Goal: Information Seeking & Learning: Find specific fact

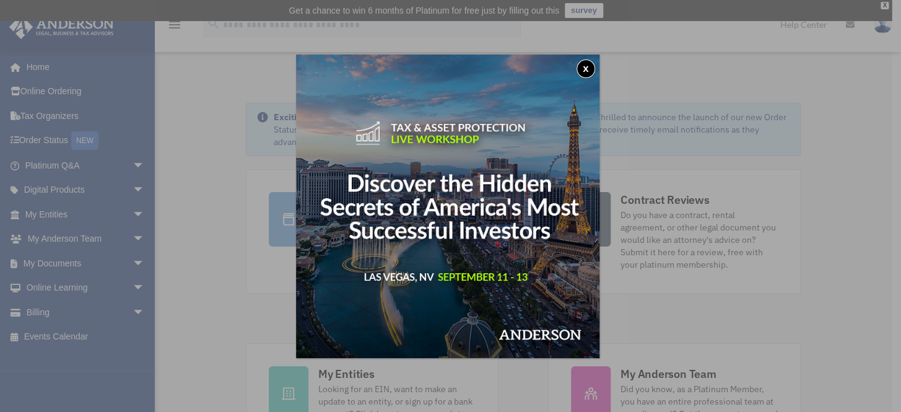
click at [585, 66] on button "x" at bounding box center [586, 68] width 19 height 19
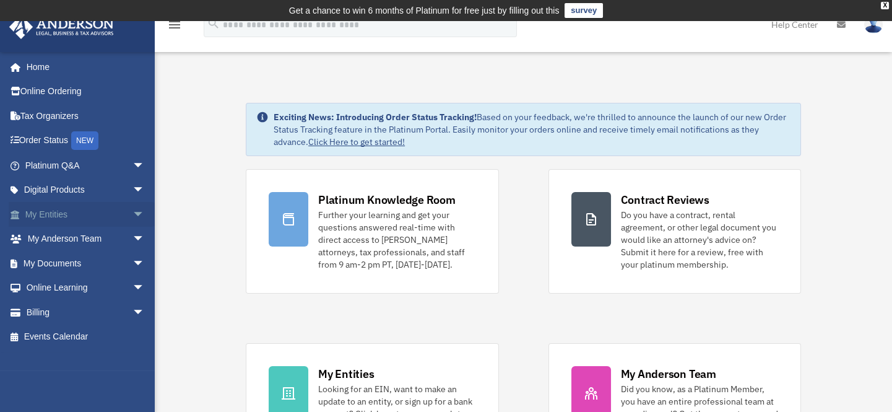
click at [62, 212] on link "My Entities arrow_drop_down" at bounding box center [86, 214] width 155 height 25
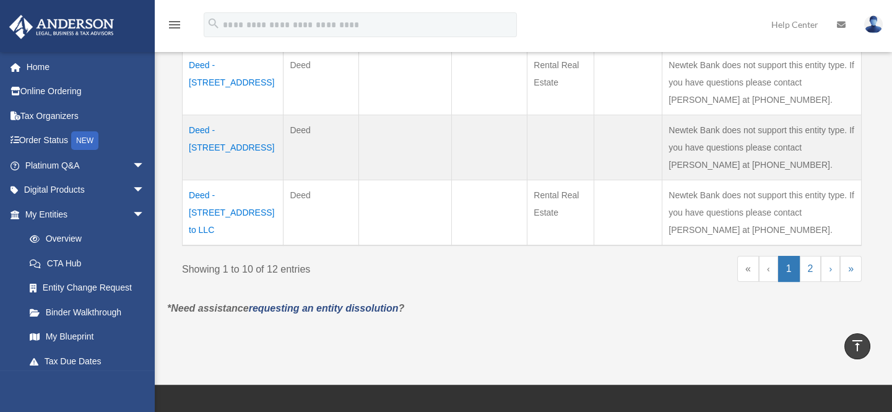
scroll to position [788, 0]
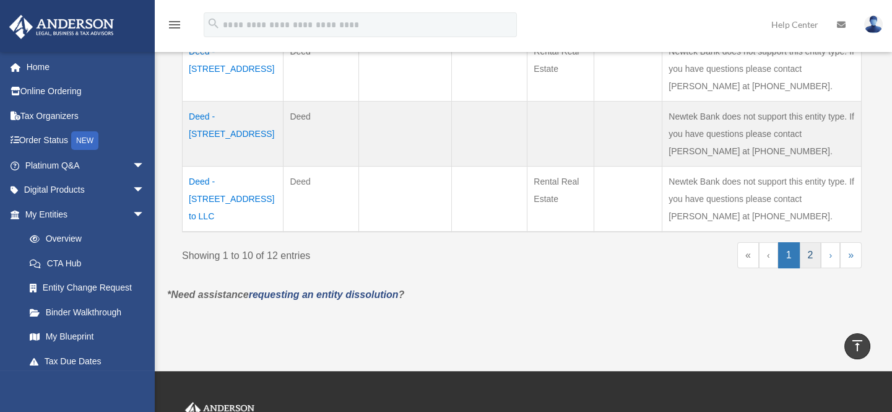
click at [816, 242] on link "2" at bounding box center [811, 255] width 22 height 26
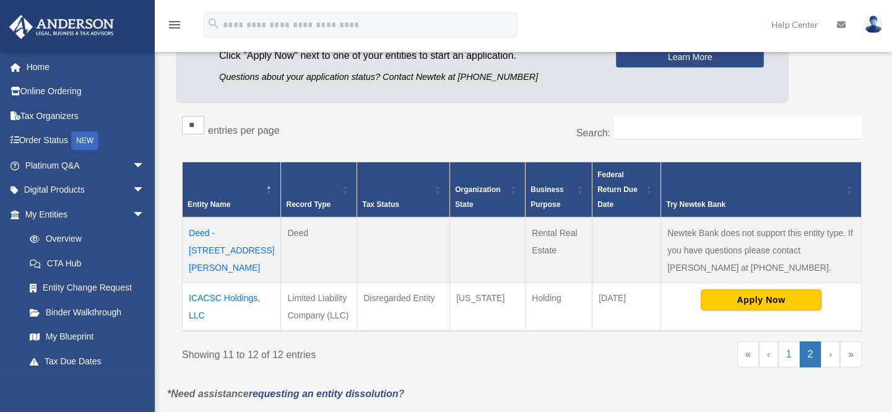
scroll to position [233, 0]
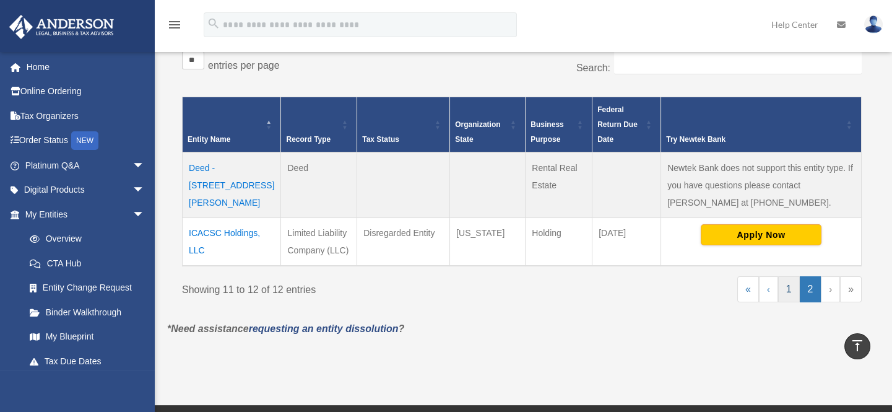
click at [791, 289] on link "1" at bounding box center [790, 289] width 22 height 26
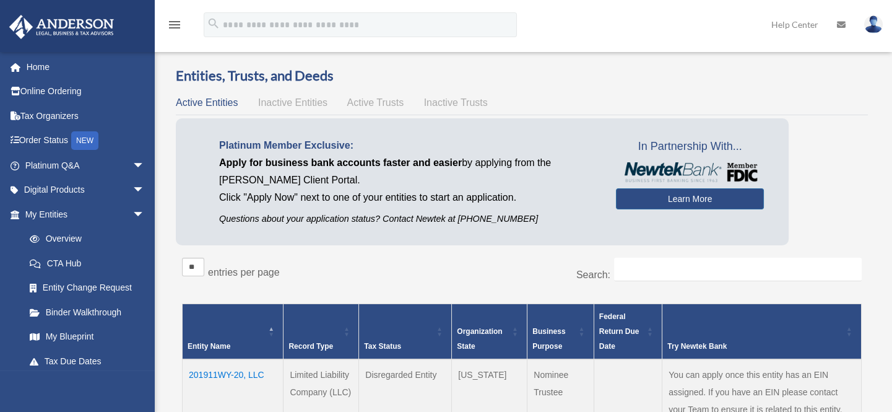
scroll to position [0, 0]
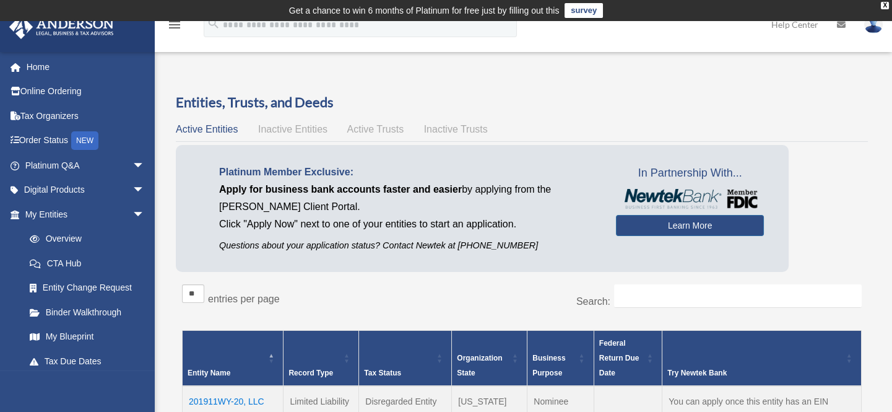
click at [286, 126] on span "Inactive Entities" at bounding box center [292, 129] width 69 height 11
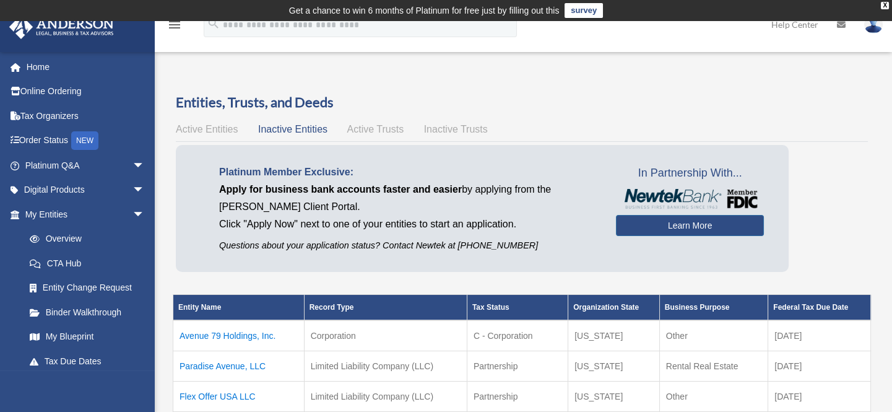
scroll to position [112, 0]
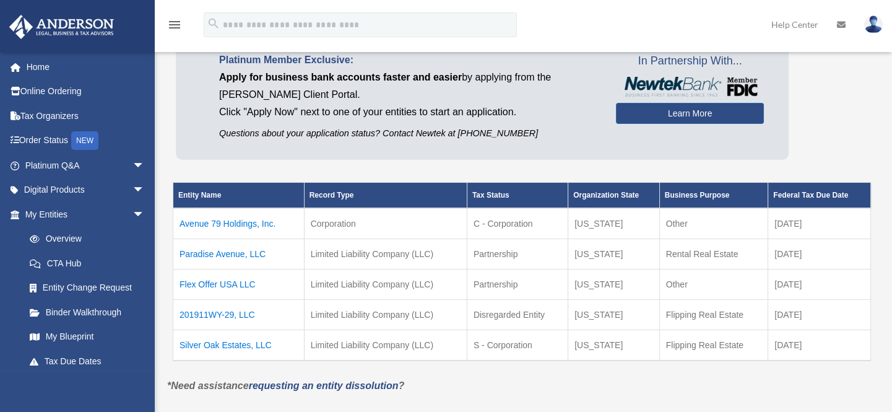
click at [243, 217] on td "Avenue 79 Holdings, Inc." at bounding box center [238, 223] width 131 height 31
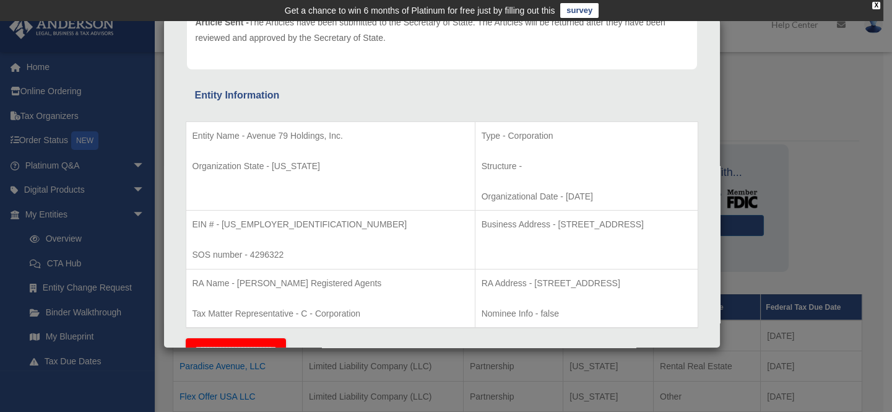
scroll to position [0, 0]
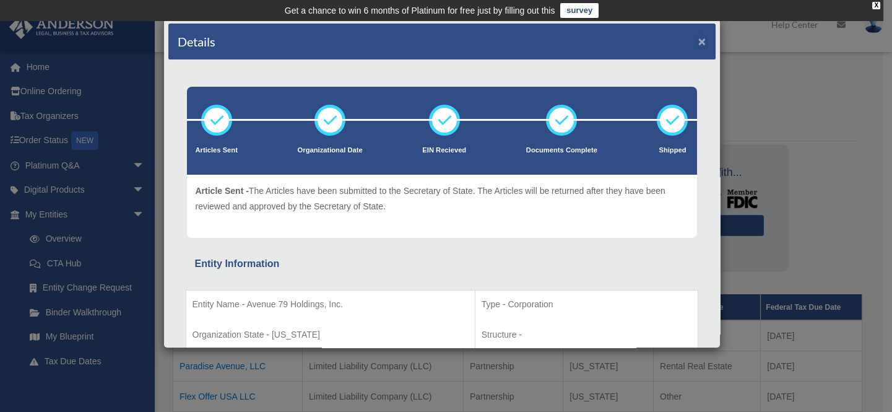
click at [699, 40] on button "×" at bounding box center [703, 41] width 8 height 13
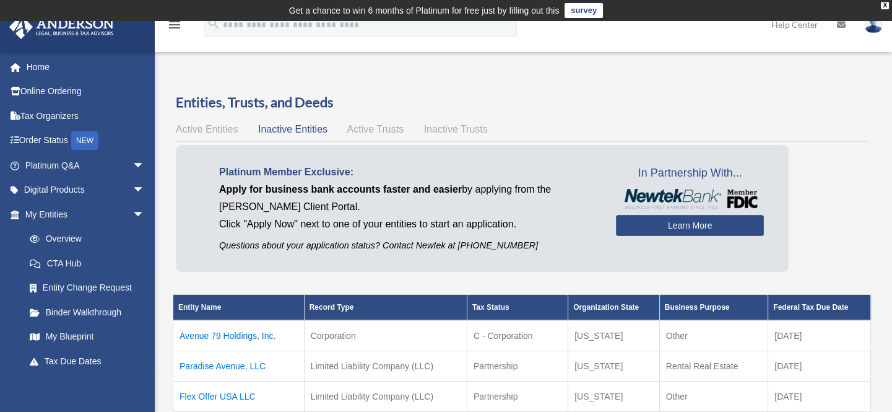
click at [445, 129] on span "Inactive Trusts" at bounding box center [456, 129] width 64 height 11
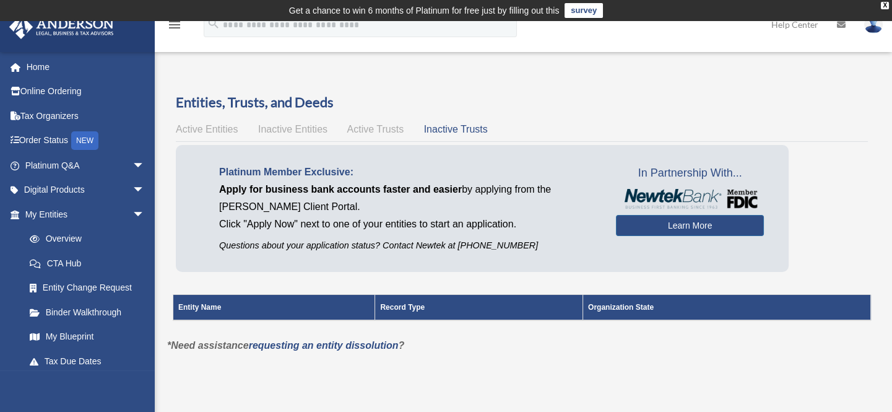
click at [380, 124] on span "Active Trusts" at bounding box center [375, 129] width 57 height 11
click at [301, 124] on span "Inactive Entities" at bounding box center [292, 129] width 69 height 11
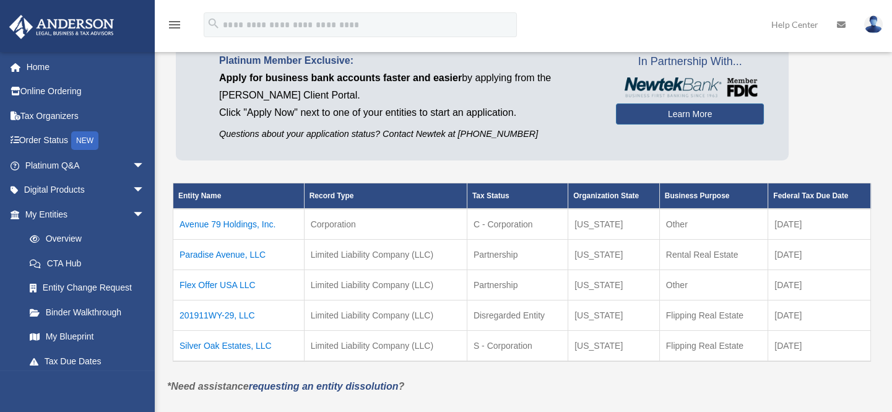
scroll to position [112, 0]
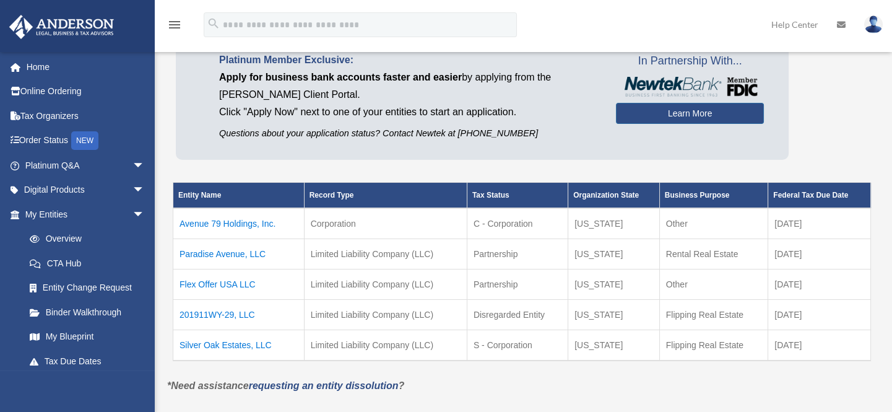
click at [245, 223] on td "Avenue 79 Holdings, Inc." at bounding box center [238, 223] width 131 height 31
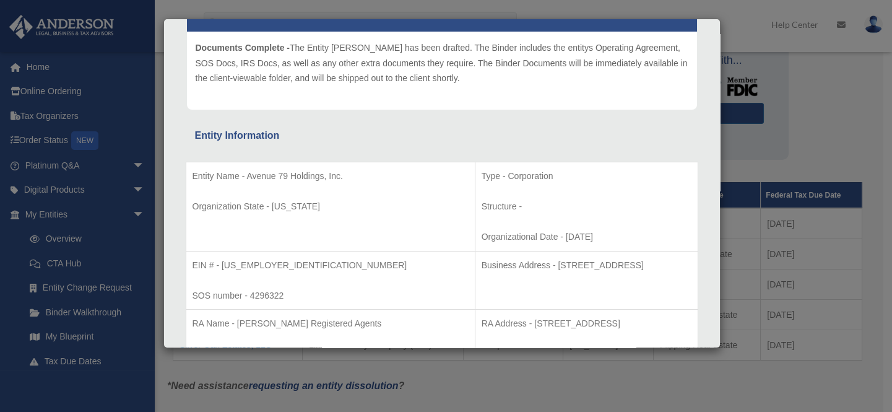
scroll to position [168, 0]
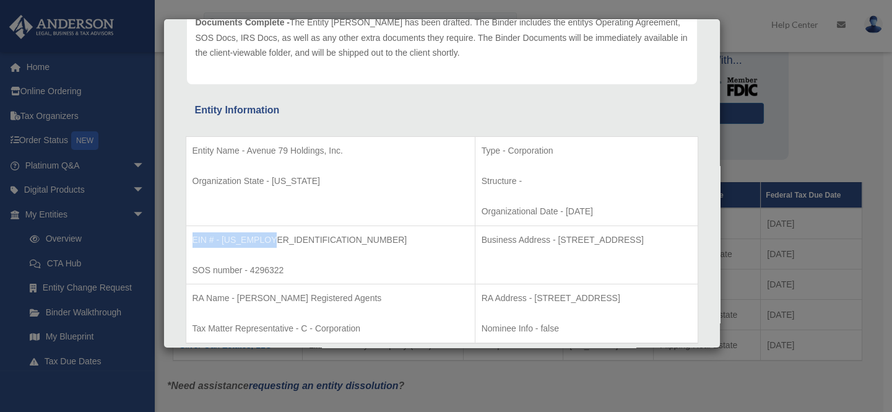
drag, startPoint x: 277, startPoint y: 235, endPoint x: 189, endPoint y: 233, distance: 88.6
click at [189, 233] on td "EIN # - 84-2373770 SOS number - 4296322" at bounding box center [330, 254] width 289 height 59
copy p "EIN # - 84-2373770"
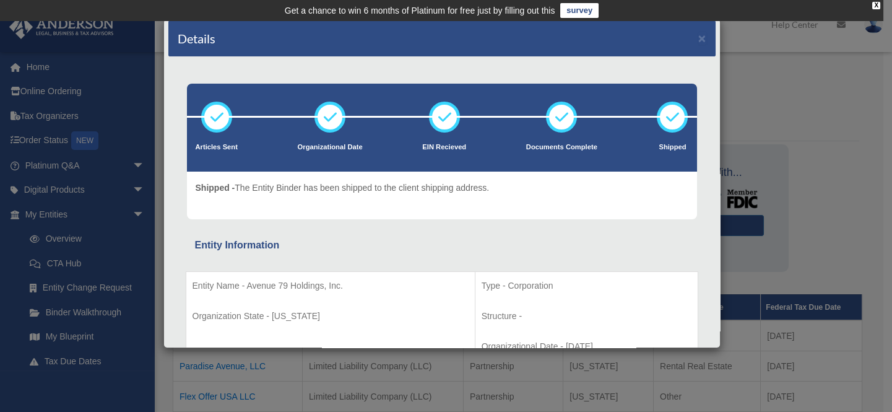
scroll to position [0, 0]
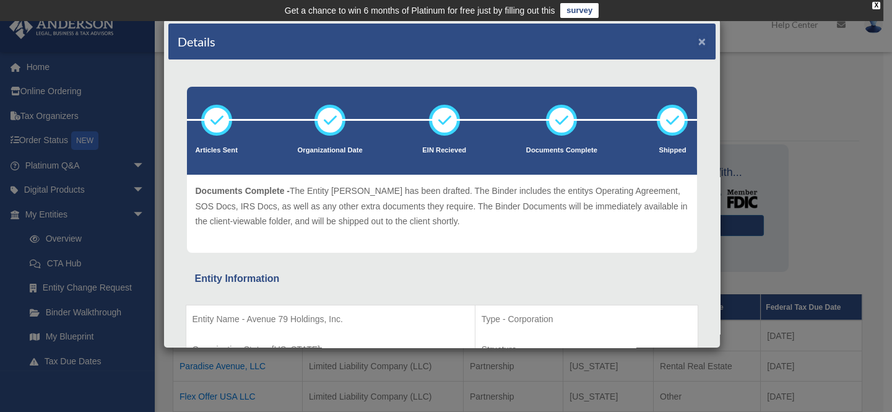
click at [699, 39] on button "×" at bounding box center [703, 41] width 8 height 13
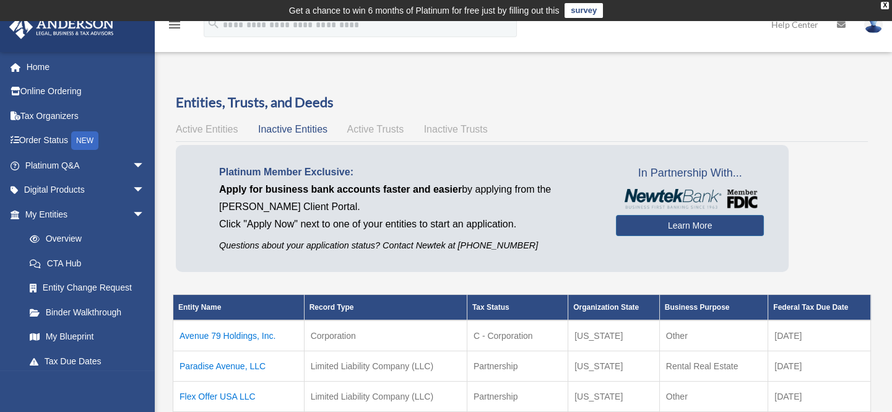
click at [216, 131] on span "Active Entities" at bounding box center [207, 129] width 62 height 11
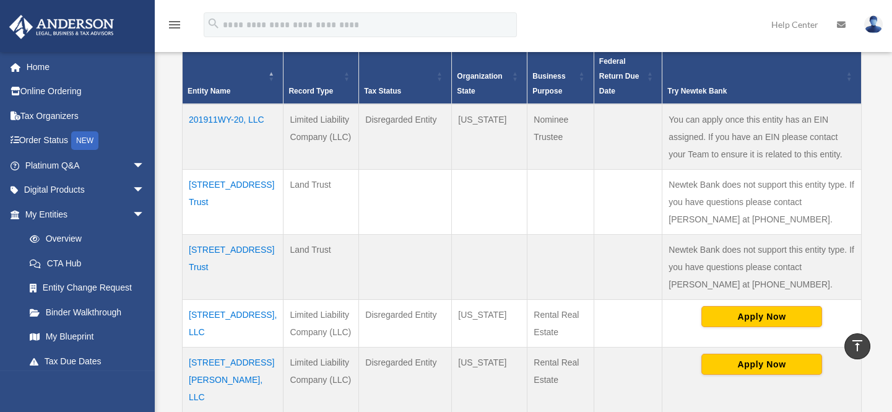
scroll to position [281, 0]
click at [200, 121] on td "201911WY-20, LLC" at bounding box center [233, 138] width 101 height 66
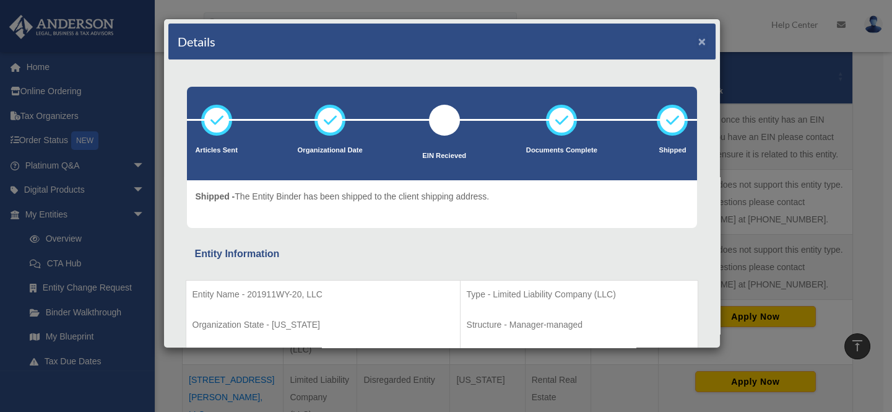
click at [699, 37] on button "×" at bounding box center [703, 41] width 8 height 13
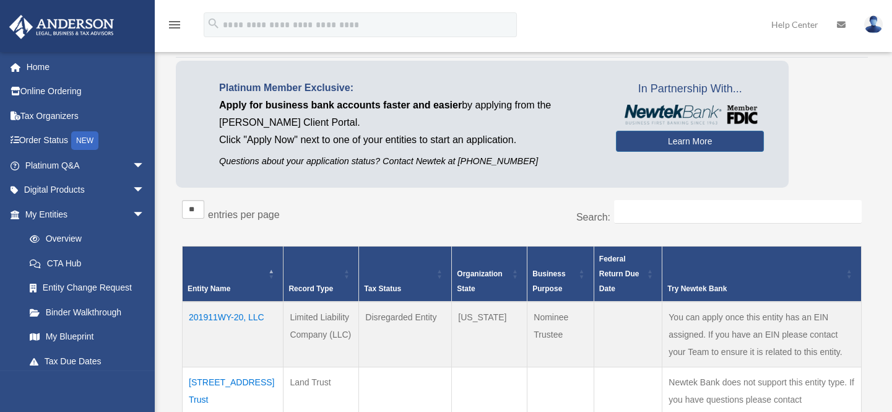
scroll to position [0, 0]
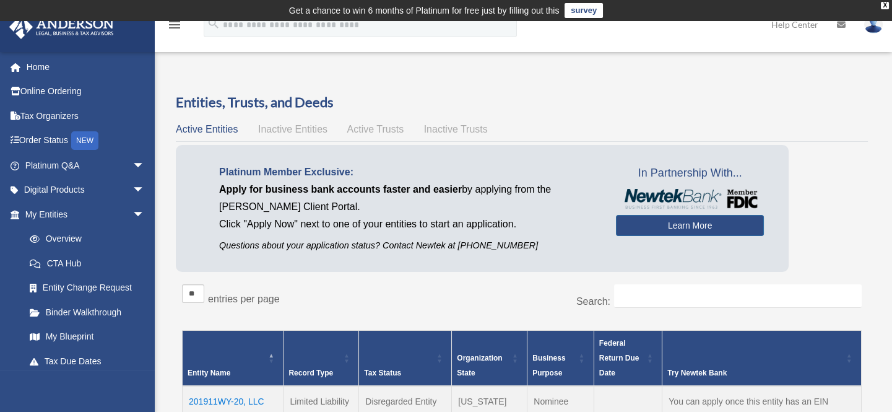
click at [177, 25] on icon "menu" at bounding box center [174, 24] width 15 height 15
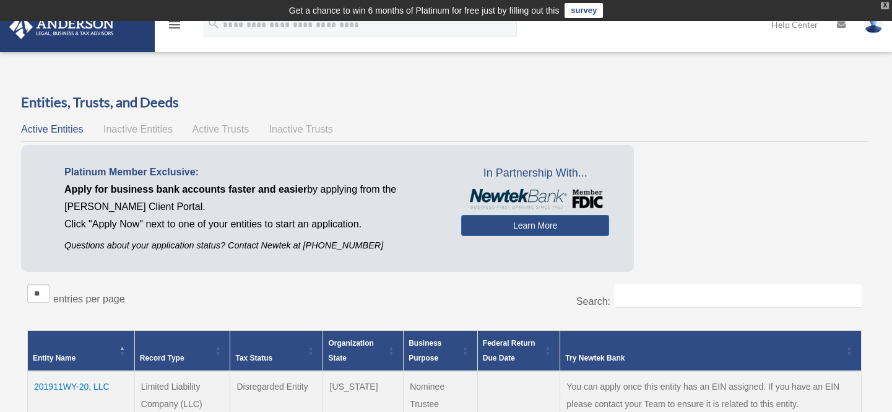
click at [886, 3] on div "X" at bounding box center [885, 5] width 8 height 7
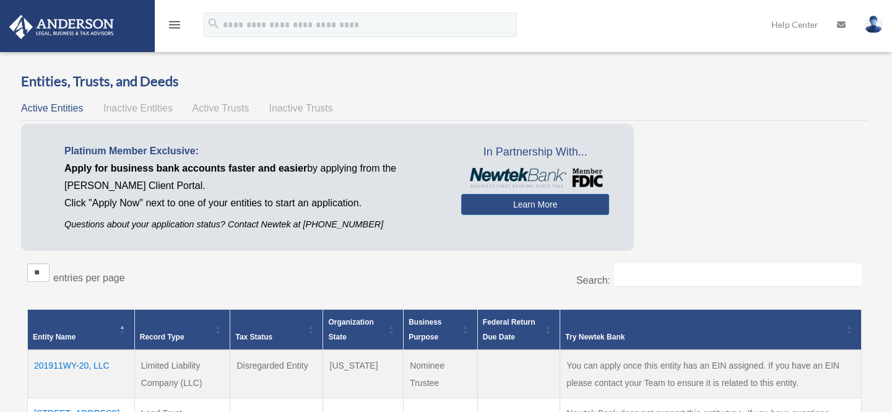
click at [175, 24] on icon "menu" at bounding box center [174, 24] width 15 height 15
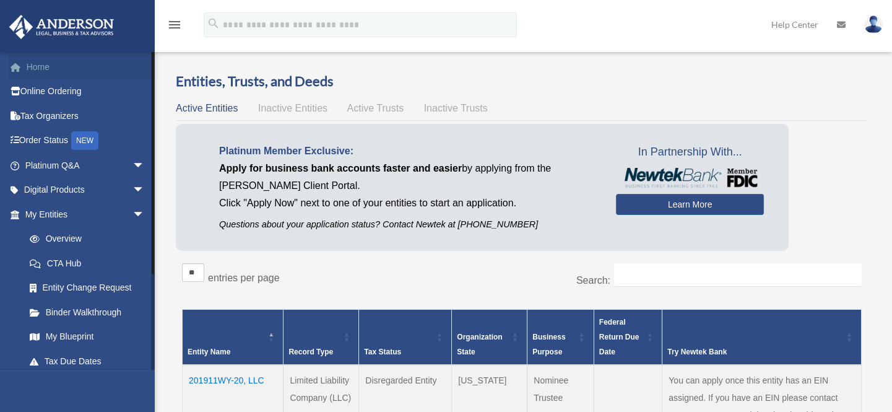
click at [36, 63] on link "Home" at bounding box center [86, 67] width 155 height 25
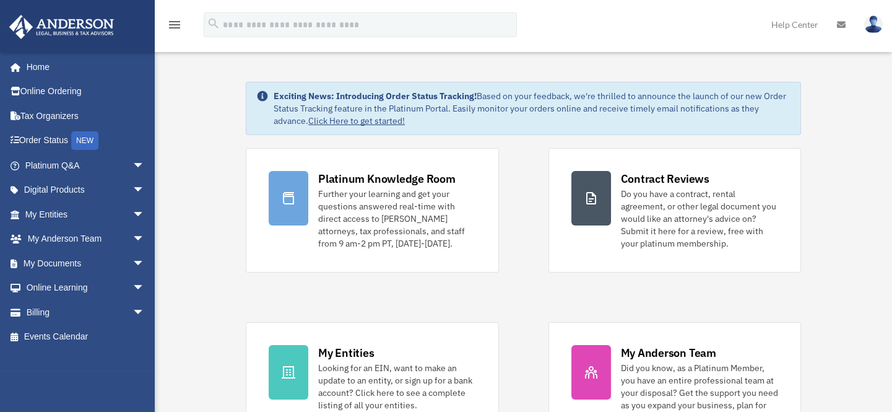
scroll to position [56, 0]
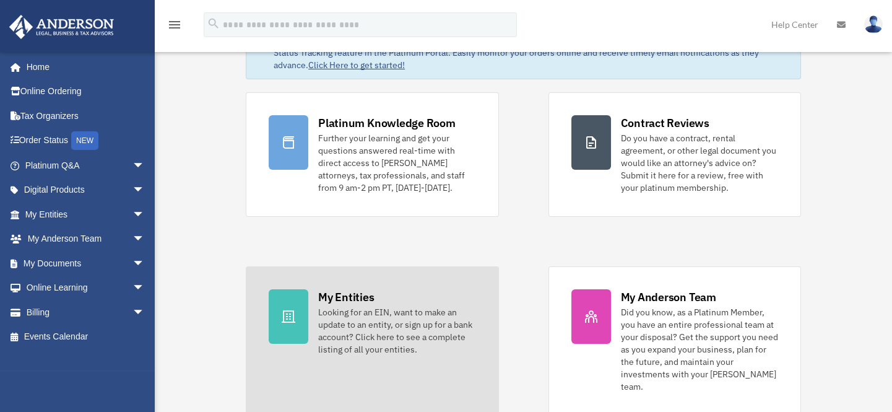
click at [325, 301] on div "My Entities" at bounding box center [346, 296] width 56 height 15
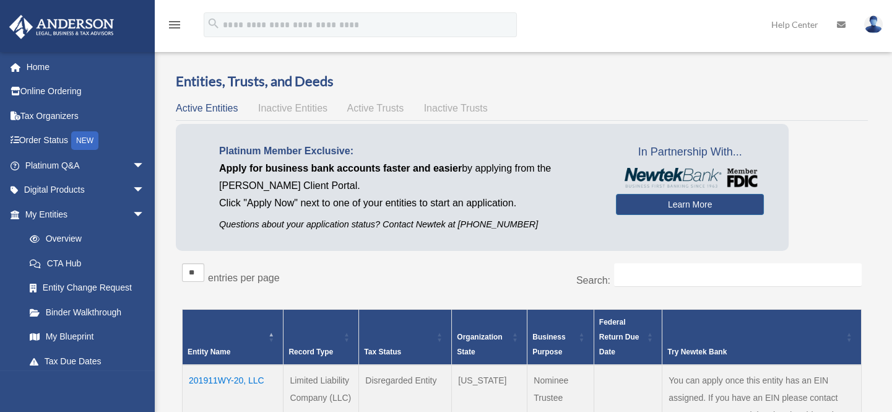
click at [290, 107] on span "Inactive Entities" at bounding box center [292, 108] width 69 height 11
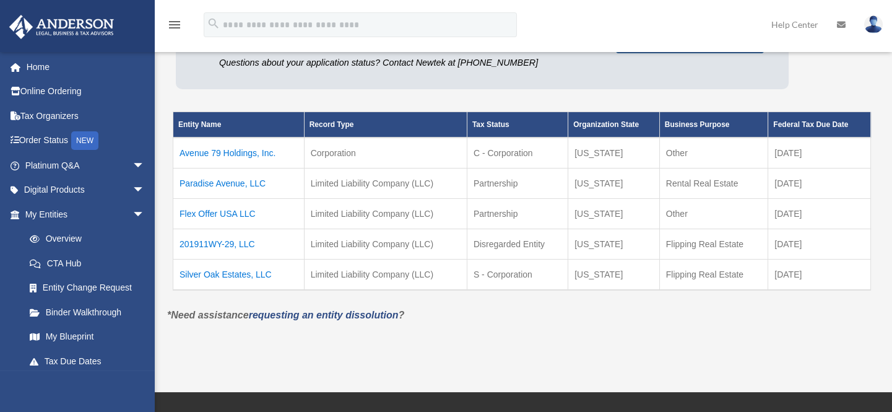
scroll to position [168, 0]
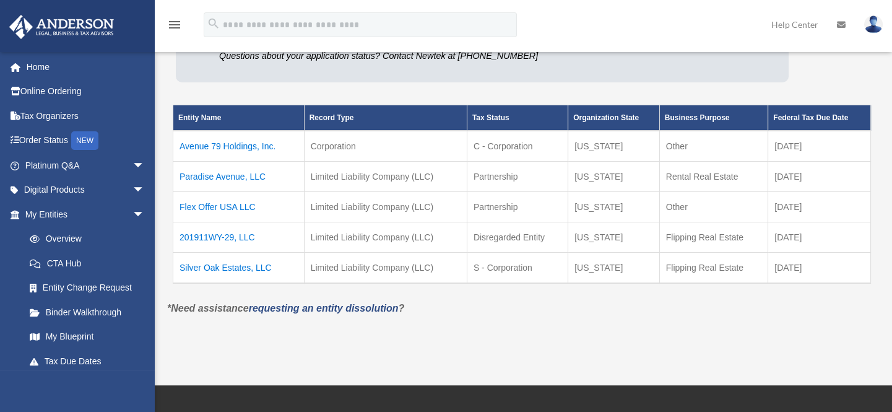
click at [244, 144] on td "Avenue 79 Holdings, Inc." at bounding box center [238, 146] width 131 height 31
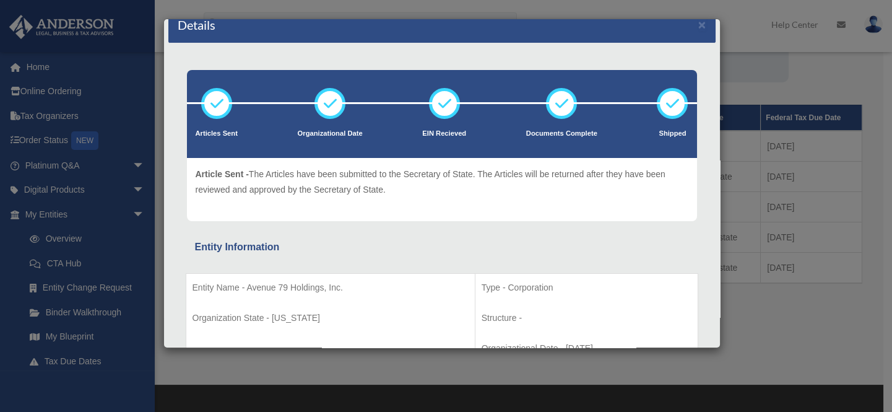
scroll to position [0, 0]
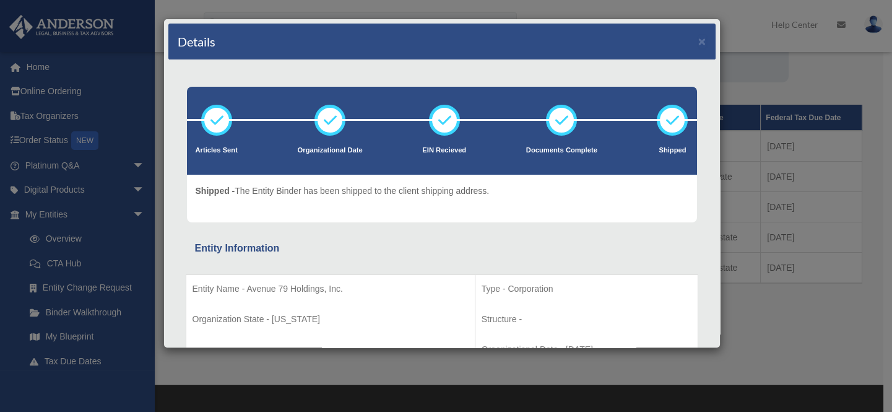
click at [689, 37] on div "Details ×" at bounding box center [441, 42] width 547 height 37
click at [699, 40] on button "×" at bounding box center [703, 41] width 8 height 13
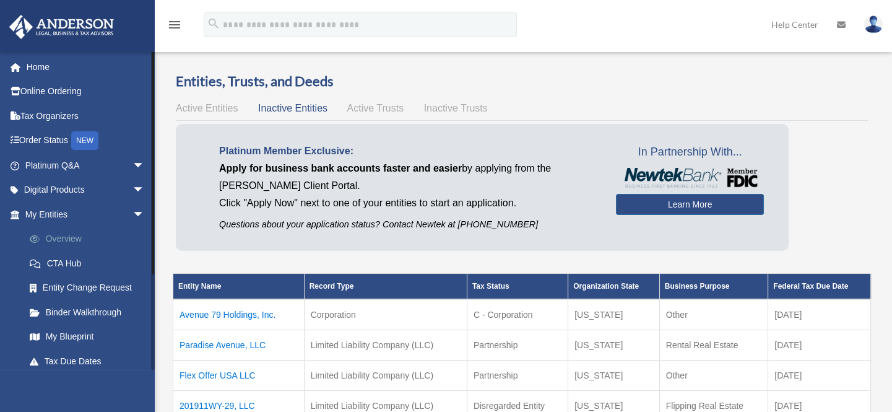
click at [68, 238] on link "Overview" at bounding box center [90, 239] width 146 height 25
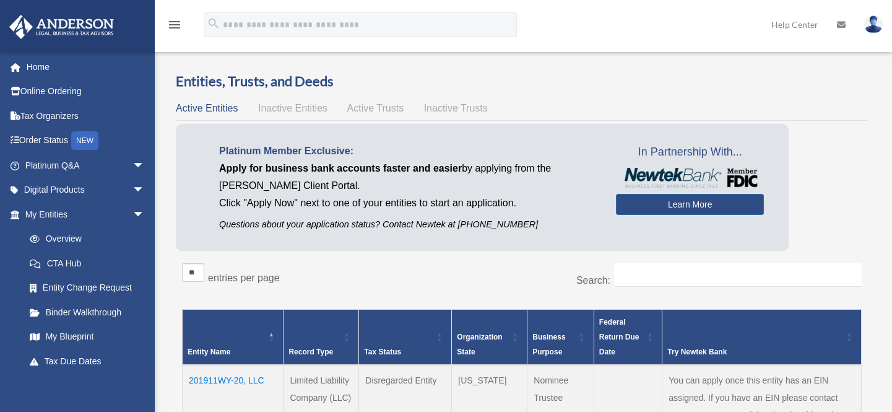
click at [288, 105] on span "Inactive Entities" at bounding box center [292, 108] width 69 height 11
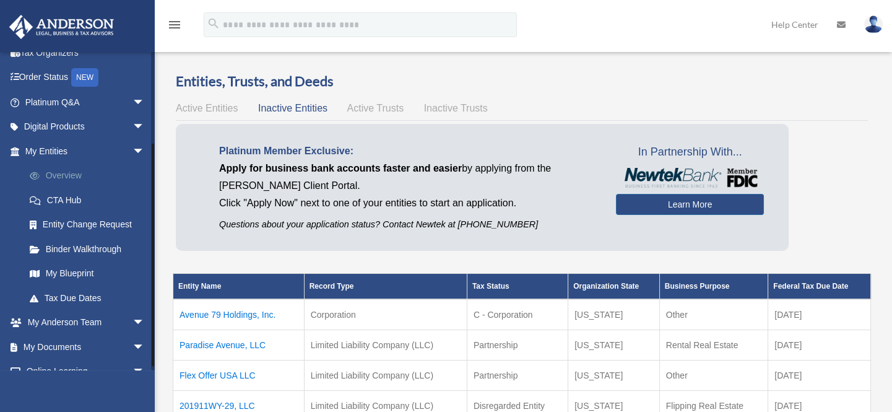
scroll to position [128, 0]
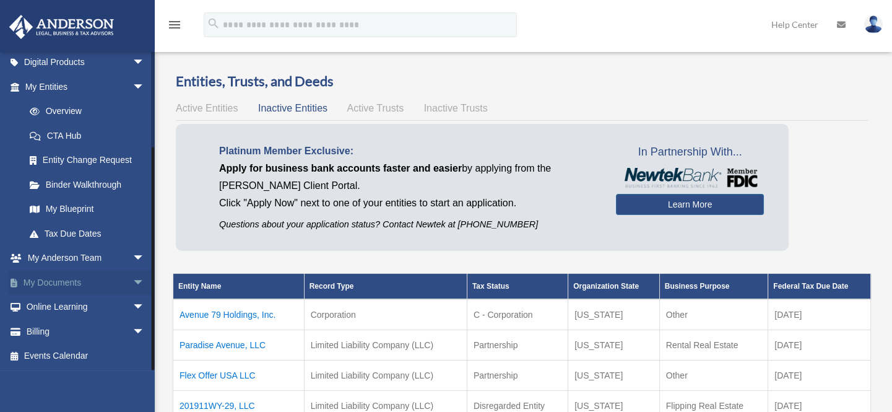
click at [71, 274] on link "My Documents arrow_drop_down" at bounding box center [86, 282] width 155 height 25
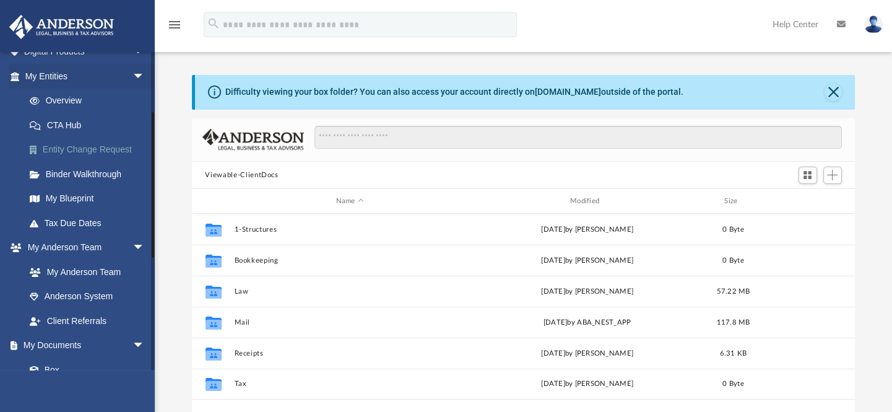
scroll to position [168, 0]
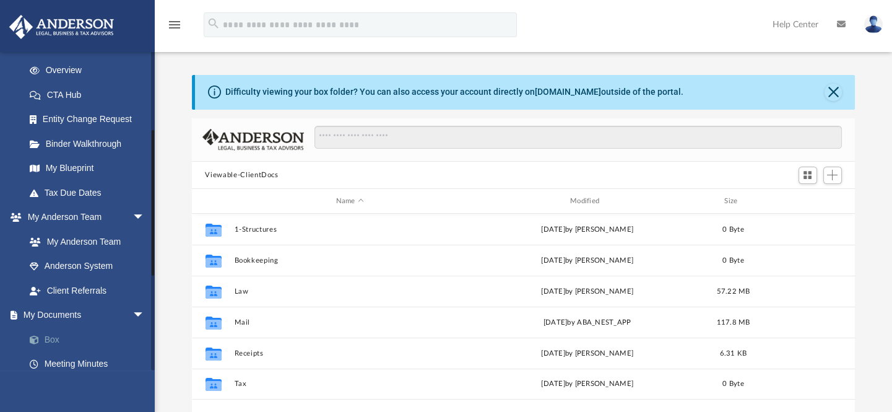
click at [41, 336] on span at bounding box center [41, 340] width 8 height 9
click at [53, 336] on link "Box" at bounding box center [90, 339] width 146 height 25
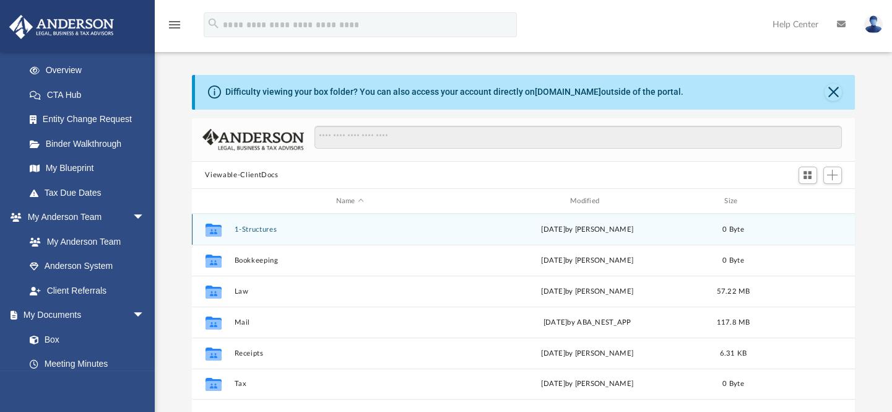
scroll to position [56, 0]
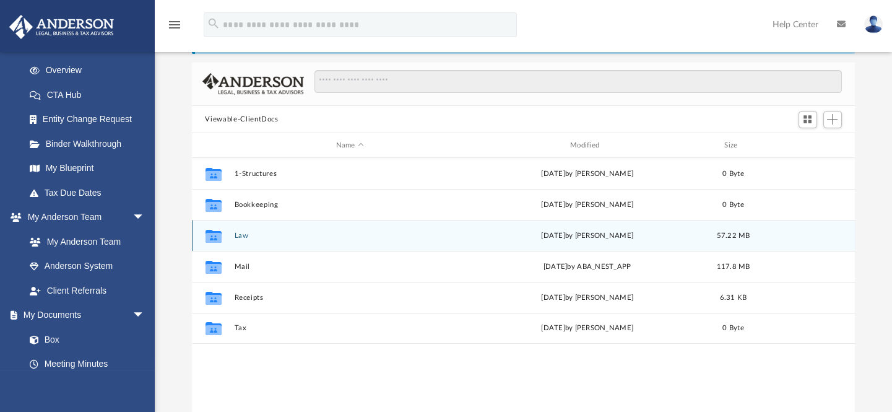
click at [245, 233] on button "Law" at bounding box center [350, 236] width 232 height 8
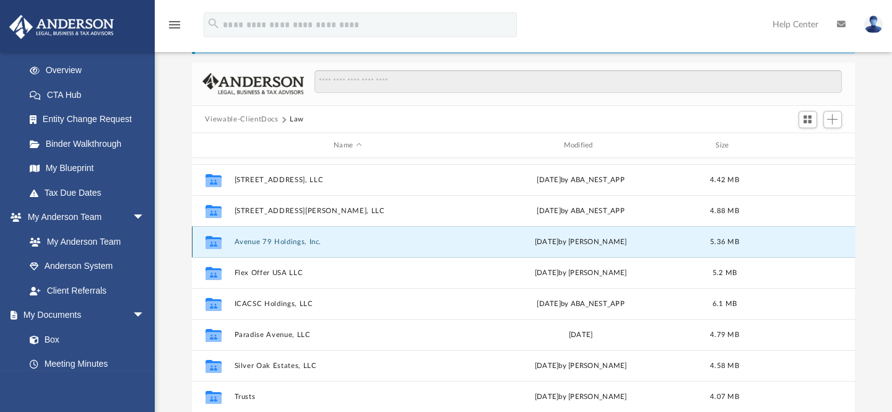
click at [266, 241] on button "Avenue 79 Holdings, Inc." at bounding box center [347, 242] width 227 height 8
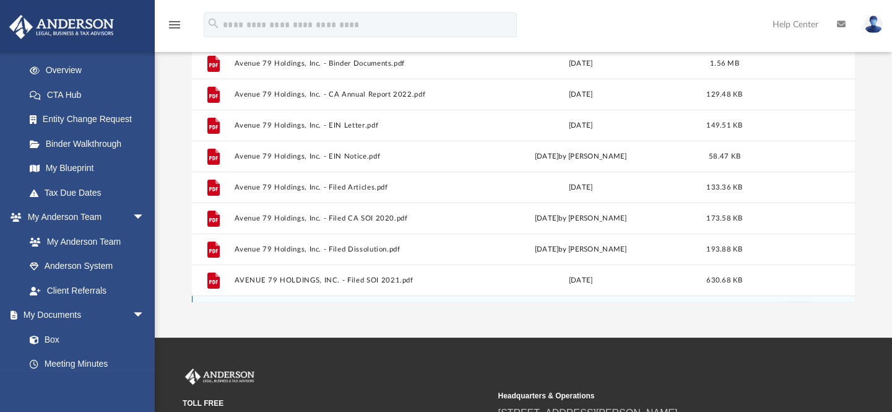
scroll to position [28, 0]
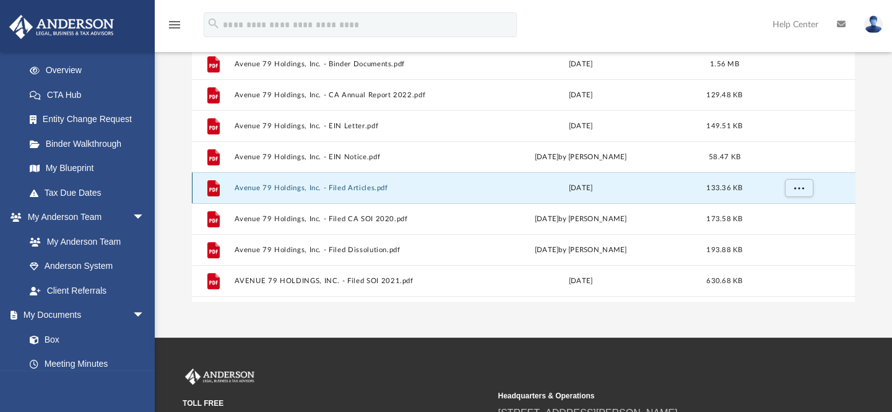
click at [339, 187] on button "Avenue 79 Holdings, Inc. - Filed Articles.pdf" at bounding box center [347, 188] width 227 height 8
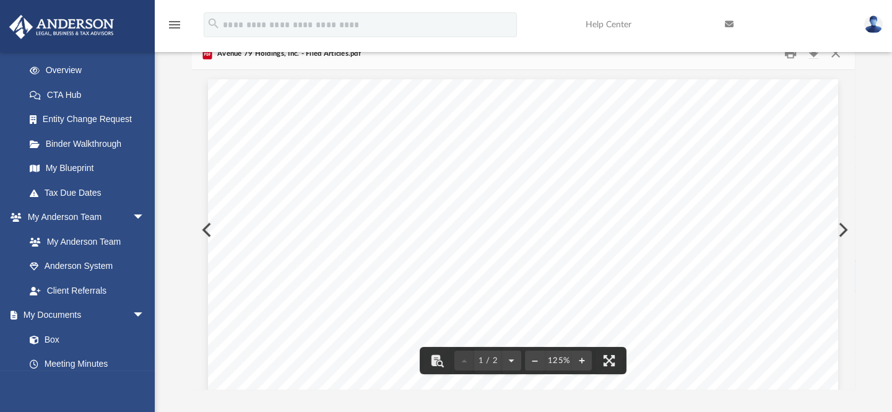
scroll to position [0, 0]
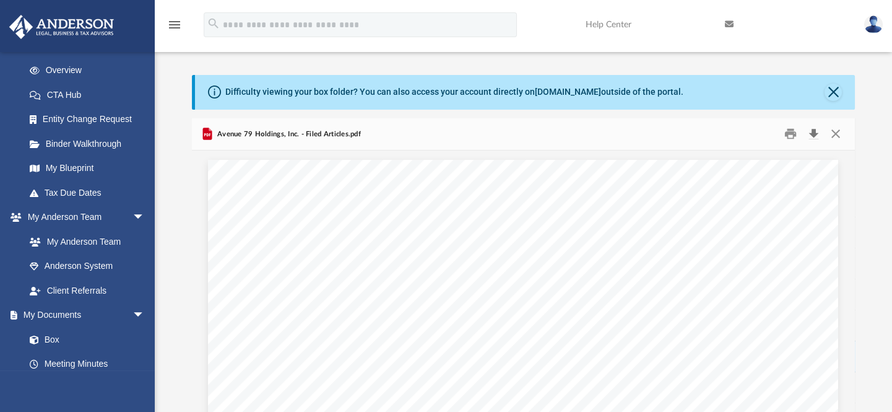
click at [816, 131] on button "Download" at bounding box center [814, 133] width 22 height 19
click at [836, 90] on button "Close" at bounding box center [833, 92] width 17 height 17
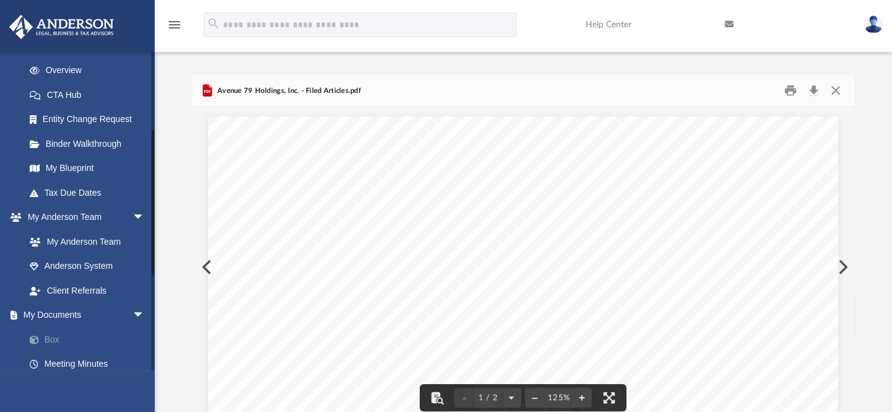
click at [43, 336] on span at bounding box center [41, 340] width 8 height 9
click at [834, 92] on button "Close" at bounding box center [836, 90] width 22 height 19
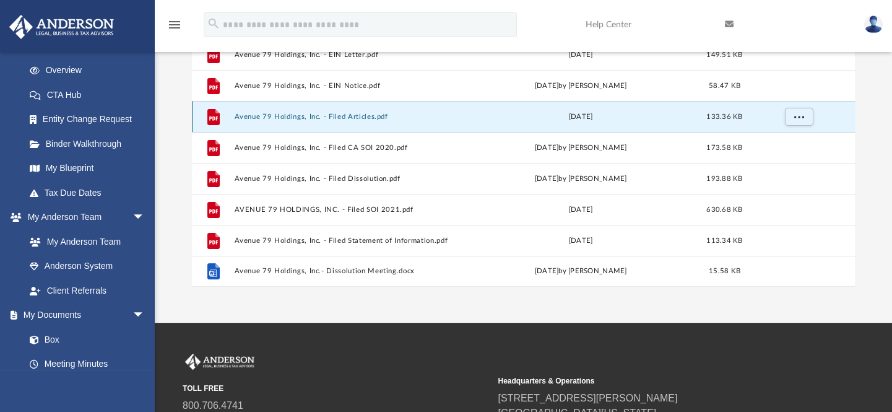
scroll to position [168, 0]
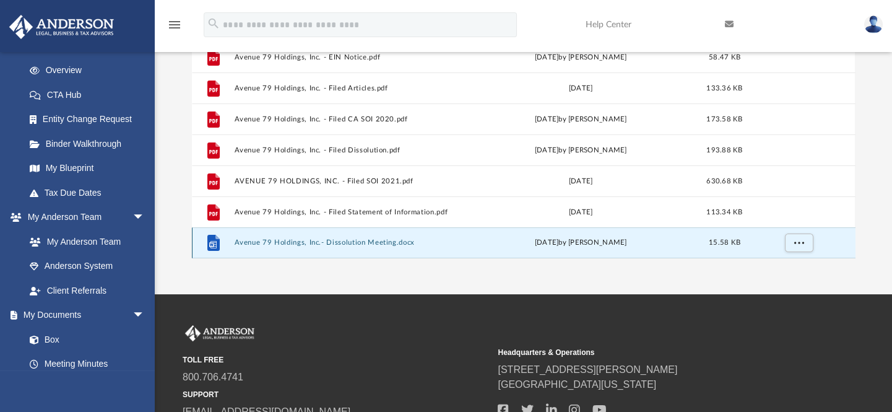
click at [316, 243] on button "Avenue 79 Holdings, Inc.- Dissolution Meeting.docx" at bounding box center [347, 243] width 227 height 8
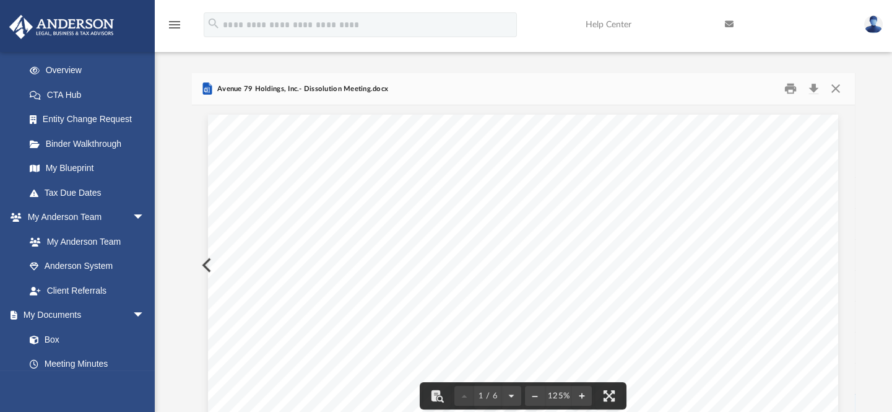
scroll to position [0, 0]
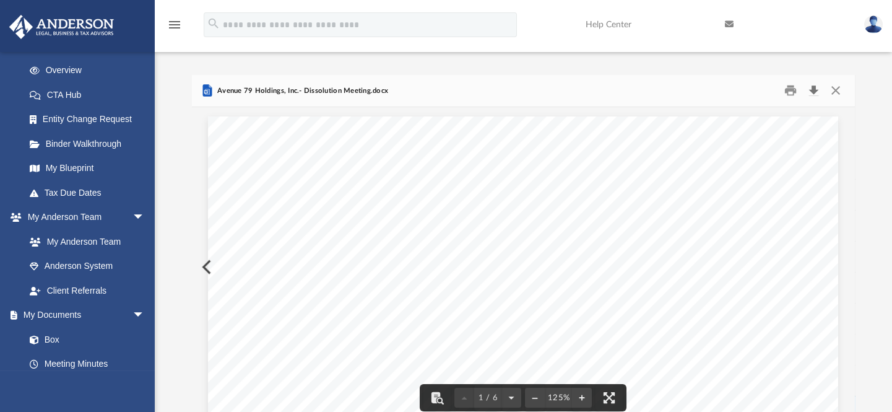
click at [818, 89] on button "Download" at bounding box center [814, 90] width 22 height 19
click at [835, 86] on button "Close" at bounding box center [836, 90] width 22 height 19
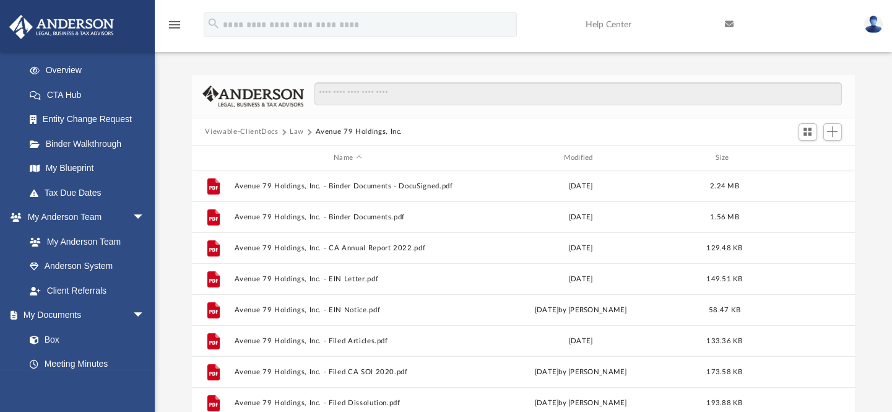
click at [297, 130] on button "Law" at bounding box center [297, 131] width 14 height 11
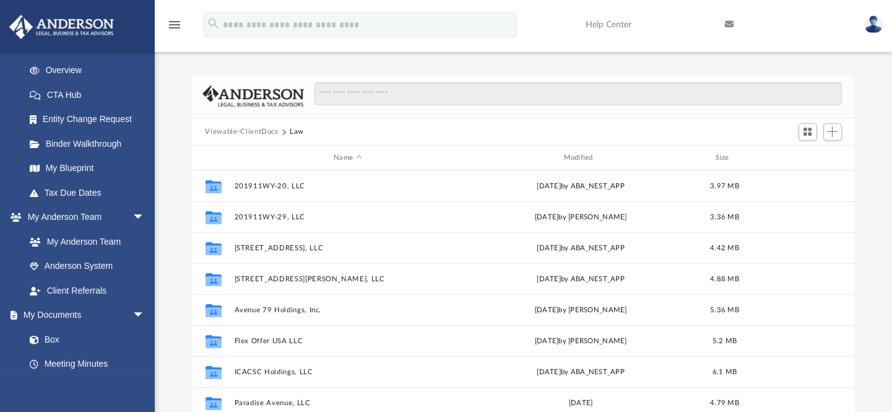
click at [235, 128] on button "Viewable-ClientDocs" at bounding box center [241, 131] width 73 height 11
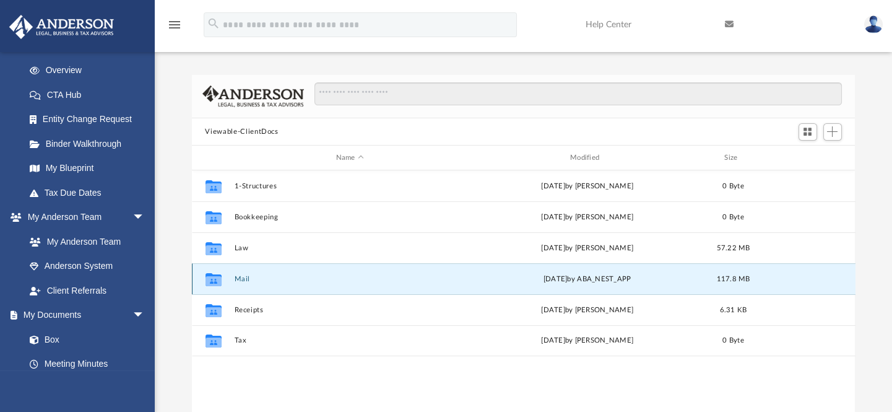
click at [245, 276] on button "Mail" at bounding box center [350, 279] width 232 height 8
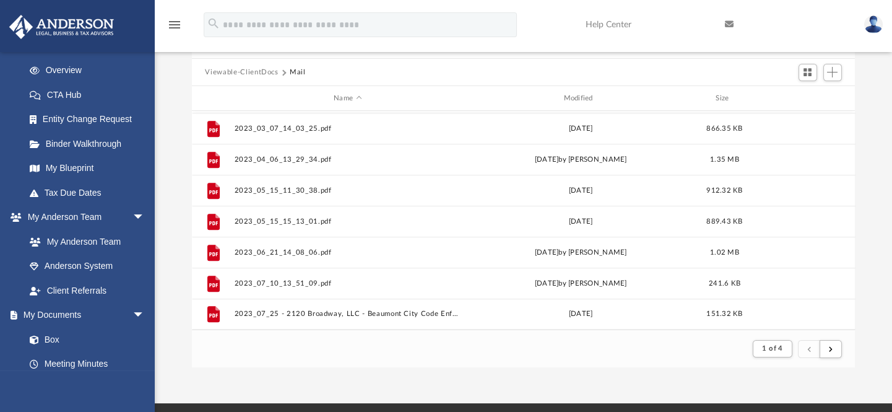
scroll to position [168, 0]
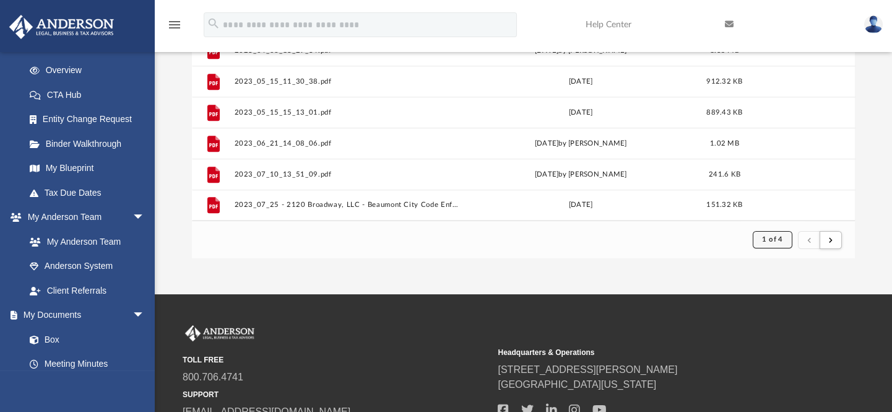
click at [783, 238] on button "1 of 4" at bounding box center [772, 239] width 39 height 17
click at [782, 320] on li "4" at bounding box center [783, 322] width 4 height 13
click at [836, 235] on button "submit" at bounding box center [831, 240] width 22 height 18
click at [831, 238] on span "submit" at bounding box center [831, 239] width 4 height 7
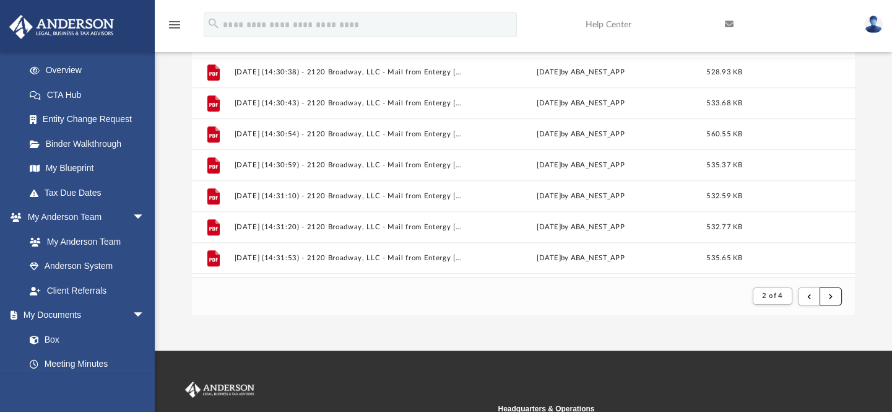
scroll to position [1330, 0]
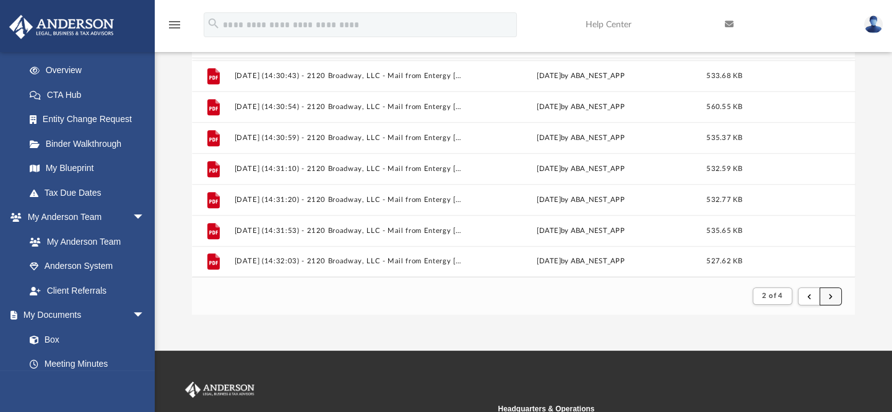
click at [831, 296] on span "submit" at bounding box center [831, 295] width 4 height 7
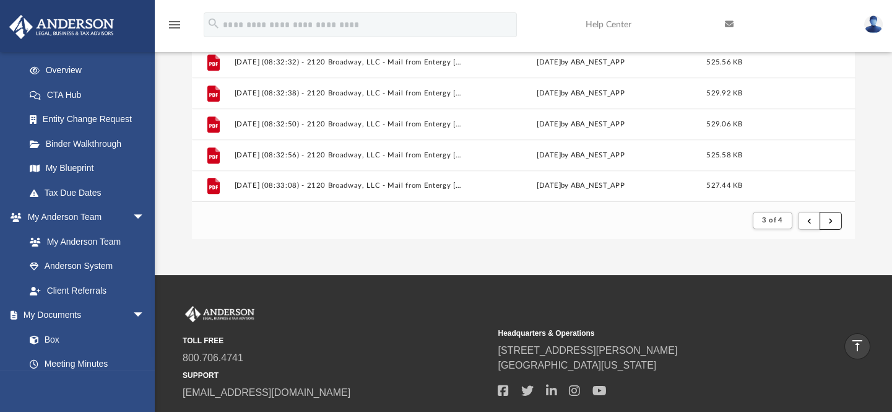
scroll to position [112, 0]
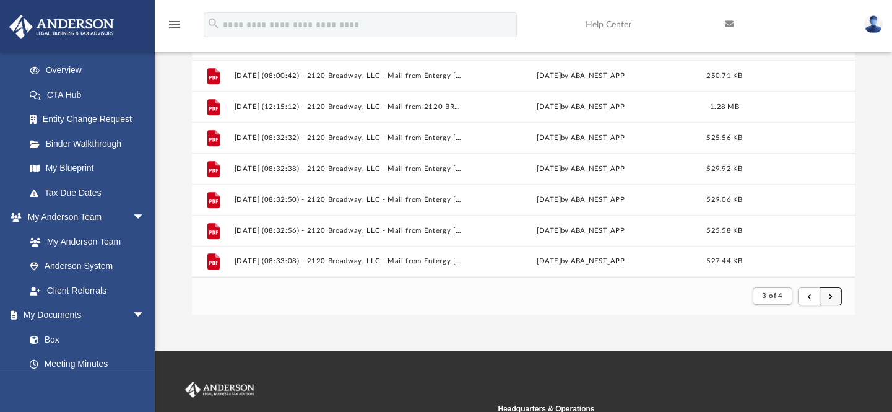
click at [835, 295] on button "submit" at bounding box center [831, 296] width 22 height 18
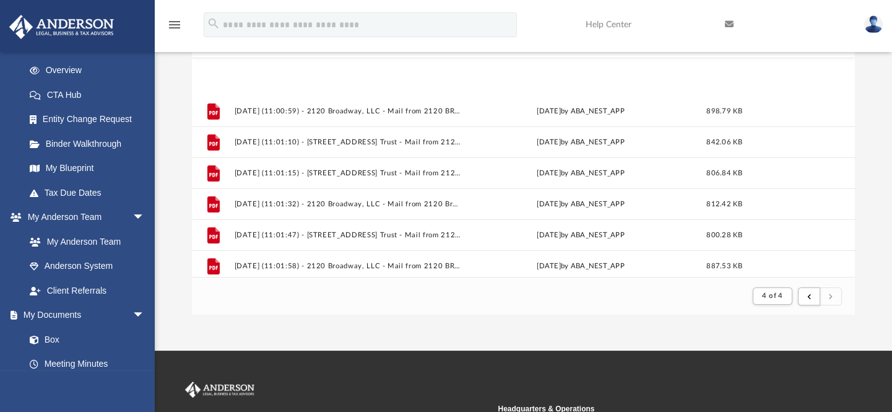
scroll to position [1113, 0]
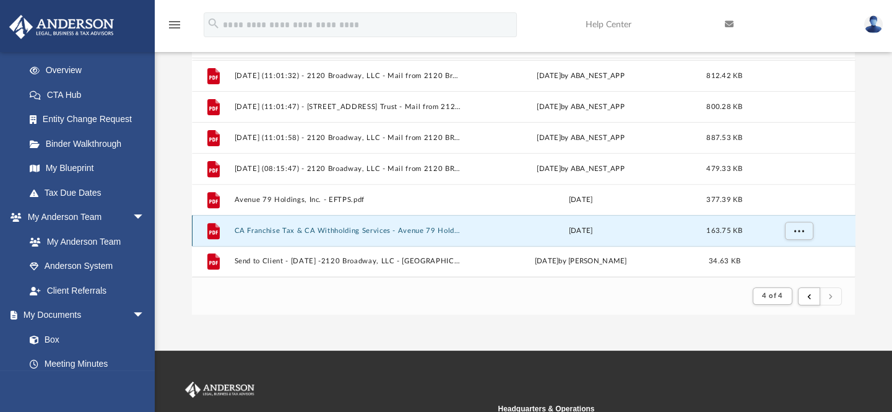
click at [299, 229] on button "CA Franchise Tax & CA Withholding Services - Avenue 79 Holdings, Inc..pdf" at bounding box center [347, 231] width 227 height 8
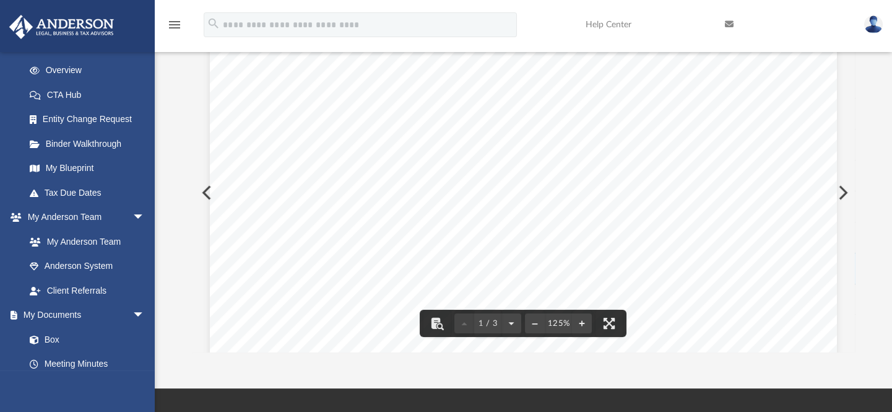
scroll to position [208, 0]
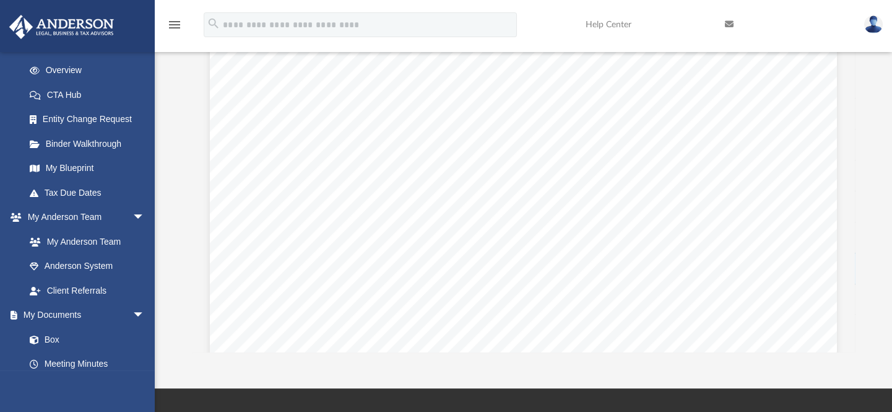
drag, startPoint x: 702, startPoint y: 106, endPoint x: 670, endPoint y: 102, distance: 32.5
click at [670, 102] on div "STATE OF CALIFORNIA WITHHOLDING SERVICES AND COMPLIANCE MS PI82 FRANCHISE TAX B…" at bounding box center [523, 240] width 627 height 813
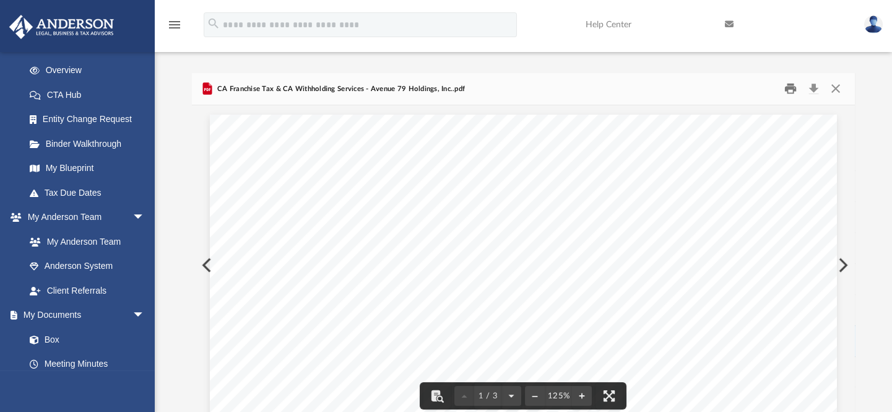
scroll to position [0, 0]
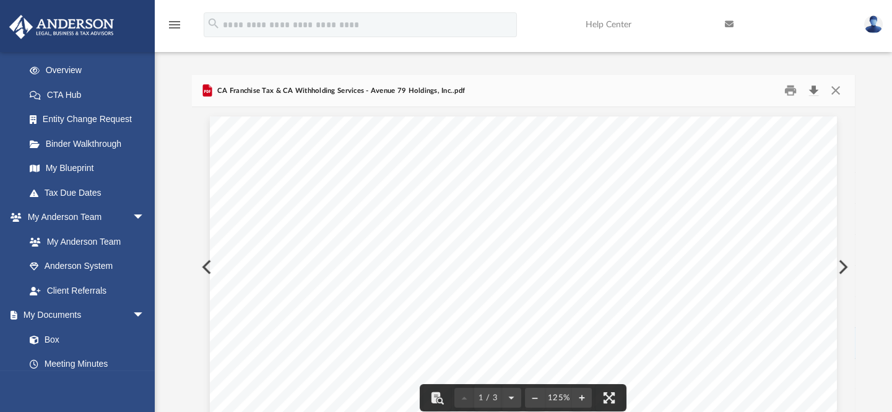
click at [813, 91] on button "Download" at bounding box center [814, 90] width 22 height 19
click at [836, 87] on button "Close" at bounding box center [836, 90] width 22 height 19
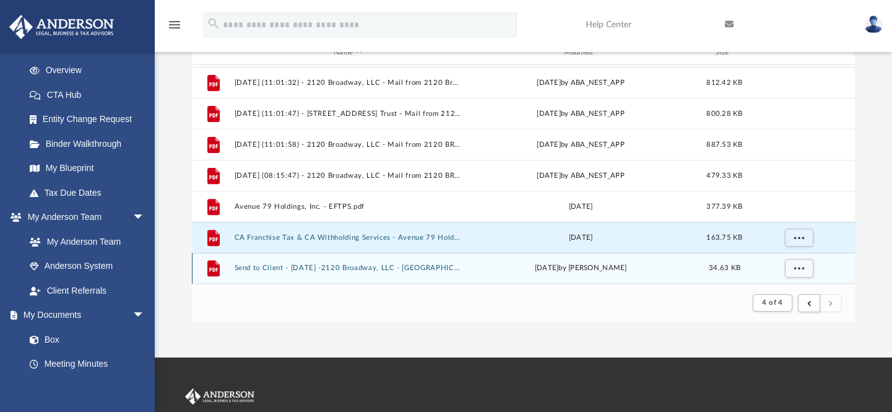
scroll to position [112, 0]
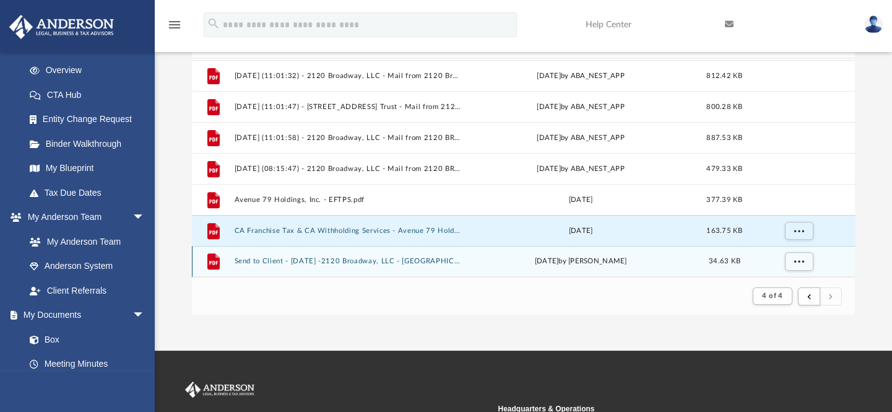
click at [334, 254] on div "File Send to Client - 2023.05.23 -2120 Broadway, LLC - Jefferson Central Apprai…" at bounding box center [524, 261] width 664 height 31
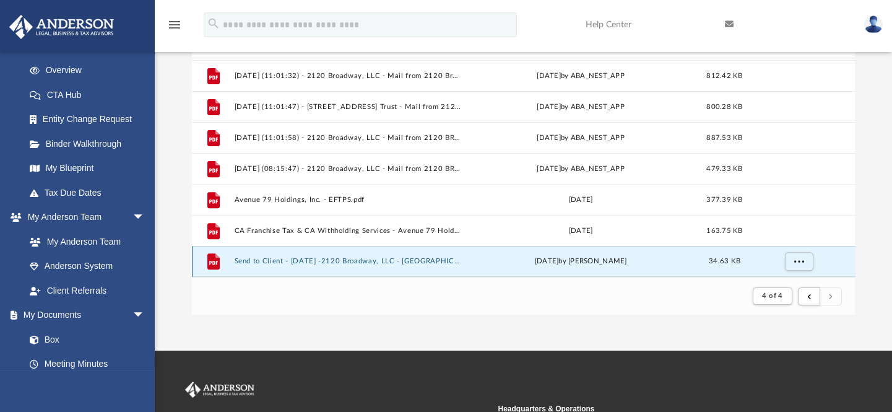
click at [334, 258] on button "Send to Client - 2023.05.23 -2120 Broadway, LLC - Jefferson Central Appraisal D…" at bounding box center [347, 262] width 227 height 8
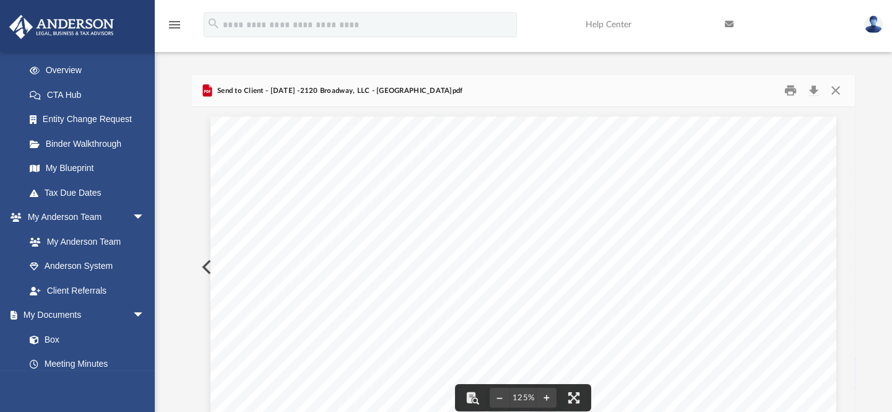
scroll to position [0, 0]
click at [839, 90] on button "Close" at bounding box center [836, 90] width 22 height 19
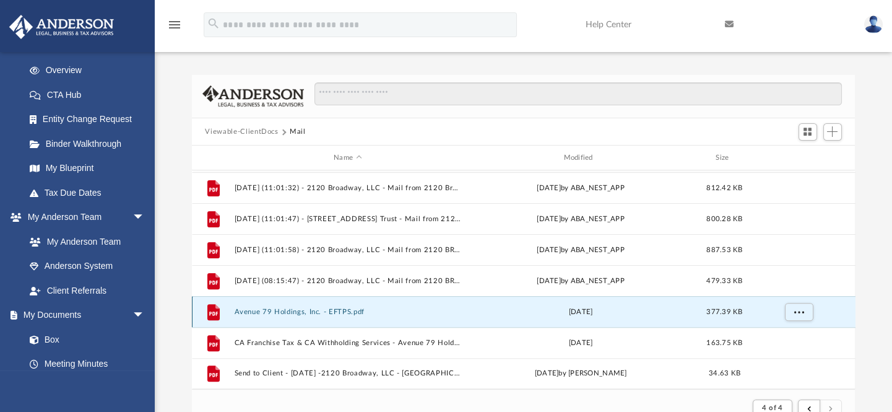
click at [313, 312] on button "Avenue 79 Holdings, Inc. - EFTPS.pdf" at bounding box center [347, 312] width 227 height 8
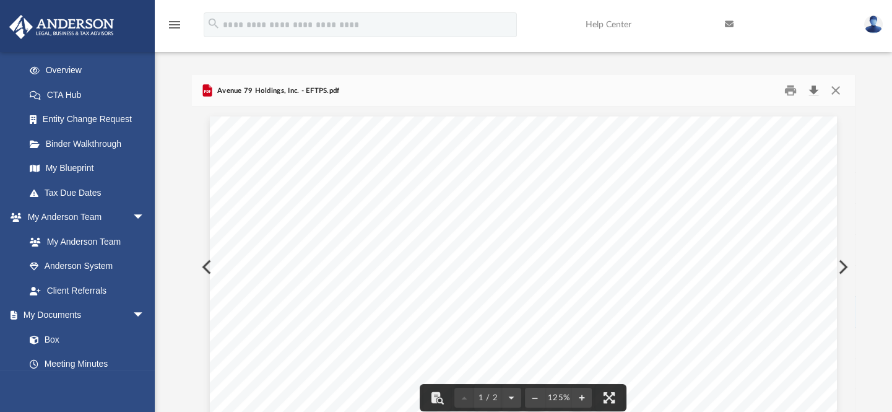
click at [811, 90] on button "Download" at bounding box center [814, 90] width 22 height 19
click at [834, 90] on button "Close" at bounding box center [836, 90] width 22 height 19
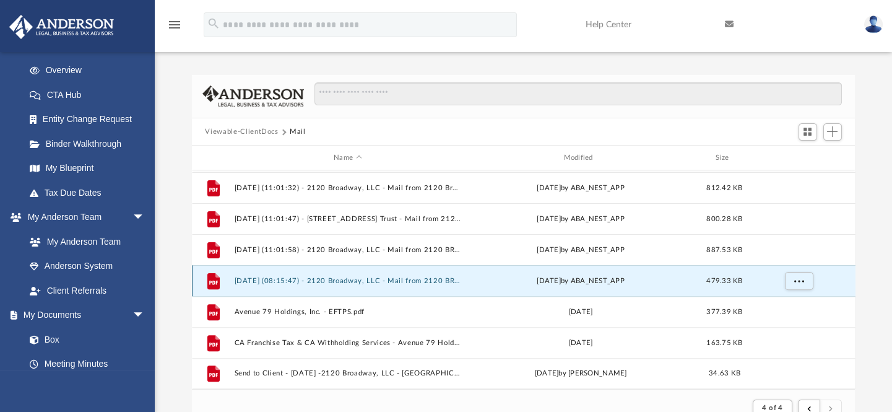
click at [318, 281] on button "2025.08.18 (08:15:47) - 2120 Broadway, LLC - Mail from 2120 BROADWAY LLC.pdf" at bounding box center [347, 281] width 227 height 8
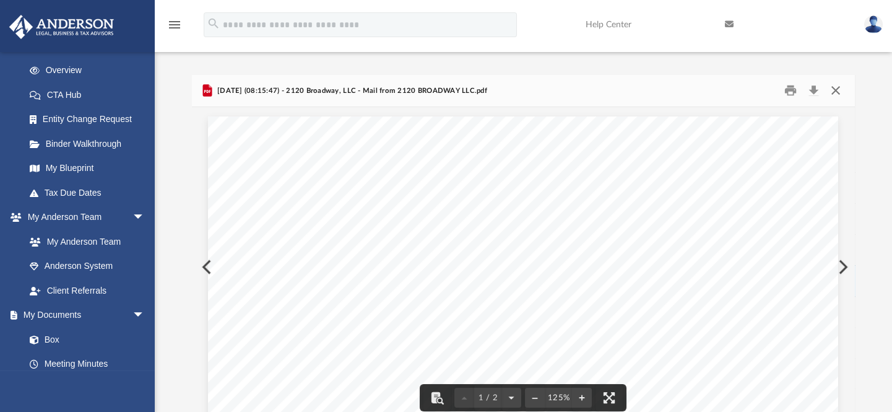
click at [834, 89] on button "Close" at bounding box center [836, 90] width 22 height 19
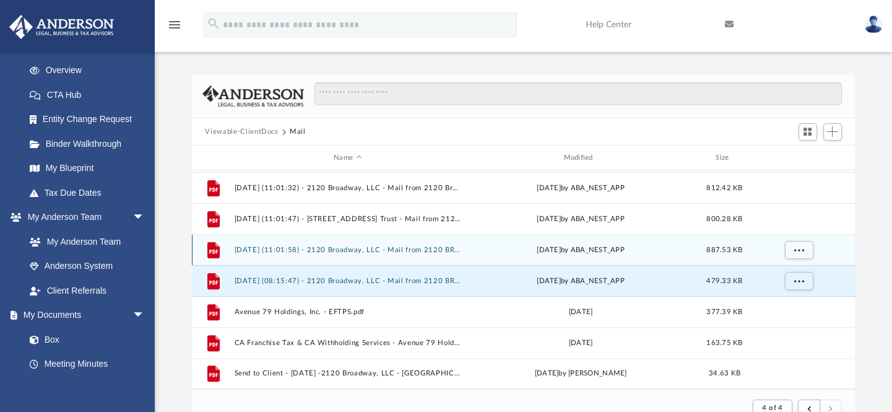
click at [362, 245] on div "File 2025.08.07 (11:01:58) - 2120 Broadway, LLC - Mail from 2120 BROADWAY LLC.p…" at bounding box center [524, 249] width 664 height 31
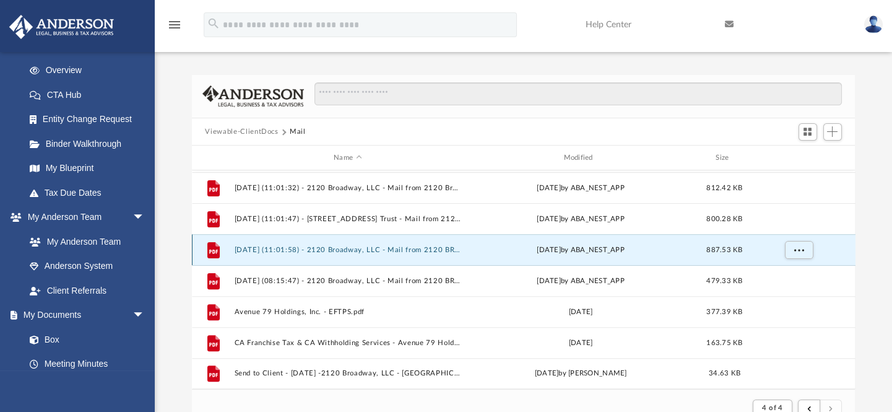
click at [333, 246] on button "2025.08.07 (11:01:58) - 2120 Broadway, LLC - Mail from 2120 BROADWAY LLC.pdf" at bounding box center [347, 250] width 227 height 8
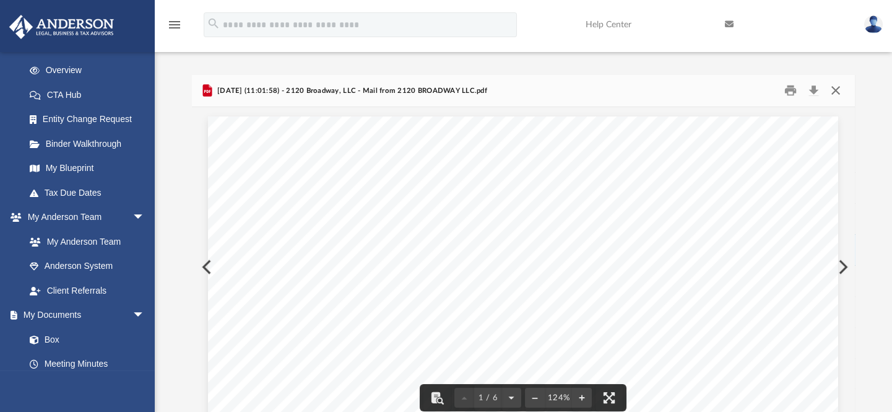
click at [833, 89] on button "Close" at bounding box center [836, 90] width 22 height 19
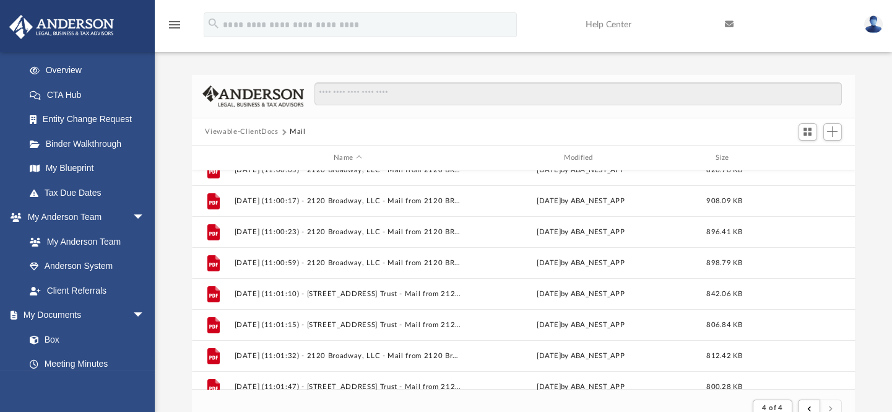
scroll to position [1057, 0]
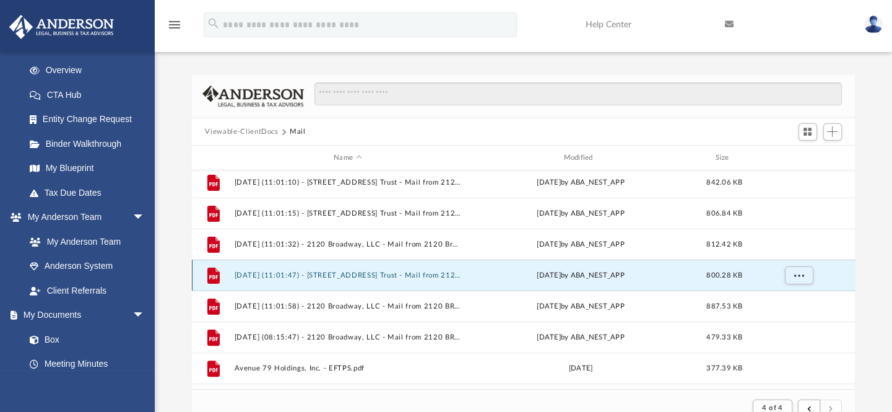
click at [362, 272] on button "2025.08.07 (11:01:47) - 2120 Broadway Street Trust - Mail from 2120 BROADWAY LL…" at bounding box center [347, 275] width 227 height 8
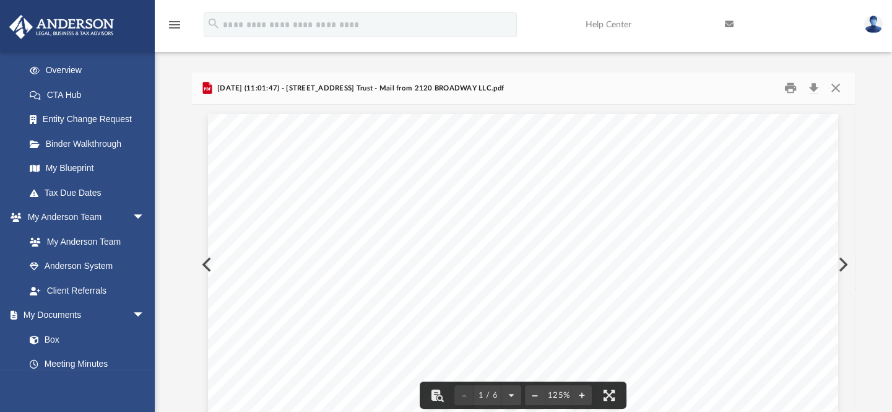
scroll to position [0, 0]
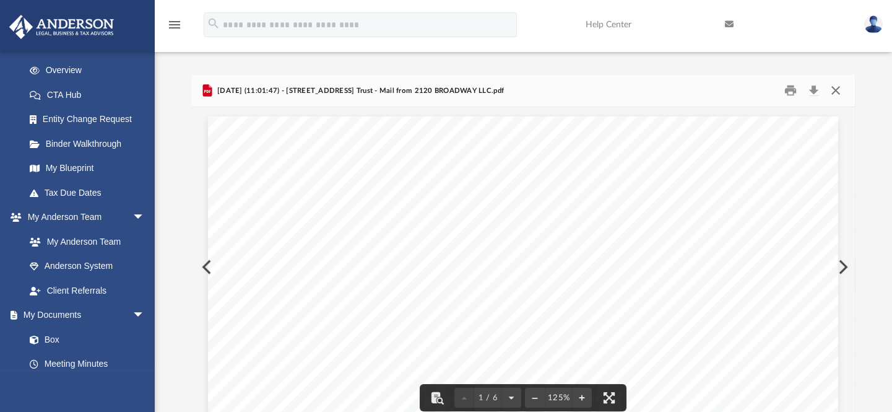
click at [840, 89] on button "Close" at bounding box center [836, 90] width 22 height 19
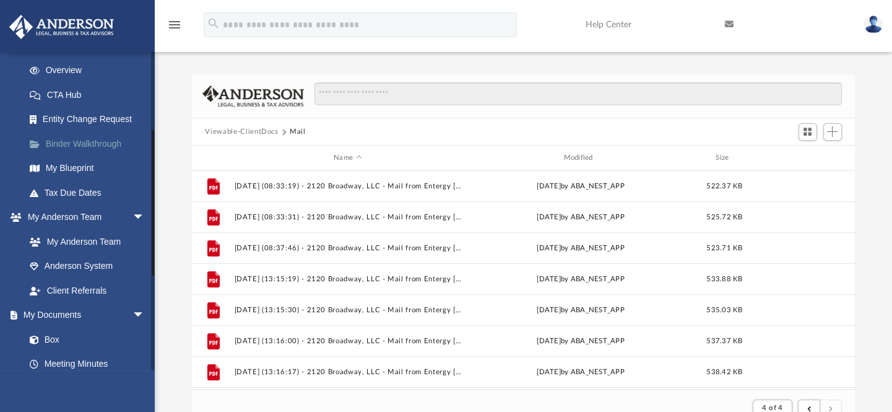
click at [92, 142] on link "Binder Walkthrough" at bounding box center [90, 143] width 146 height 25
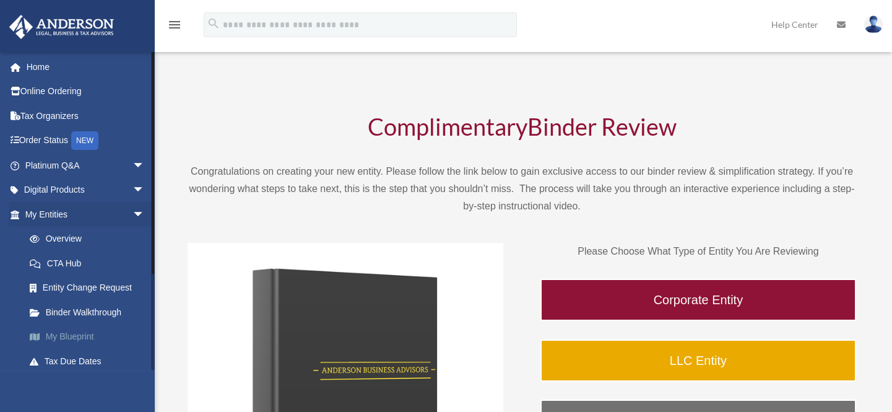
click at [61, 334] on link "My Blueprint" at bounding box center [90, 337] width 146 height 25
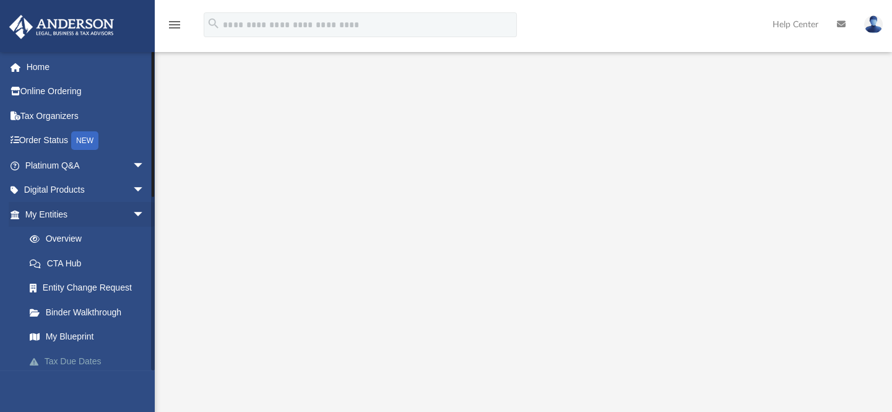
click at [85, 359] on link "Tax Due Dates" at bounding box center [90, 361] width 146 height 25
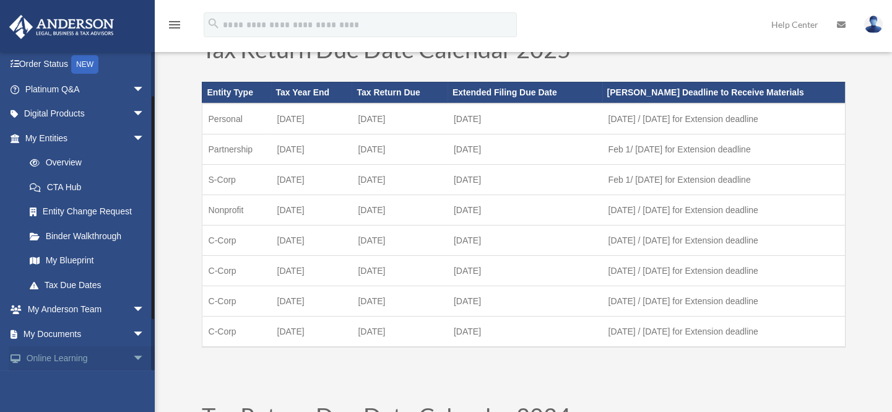
scroll to position [112, 0]
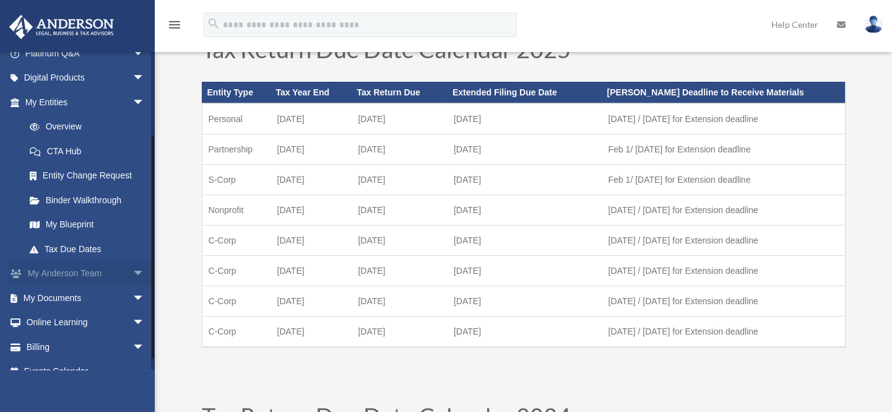
click at [108, 271] on link "My [PERSON_NAME] Team arrow_drop_down" at bounding box center [86, 273] width 155 height 25
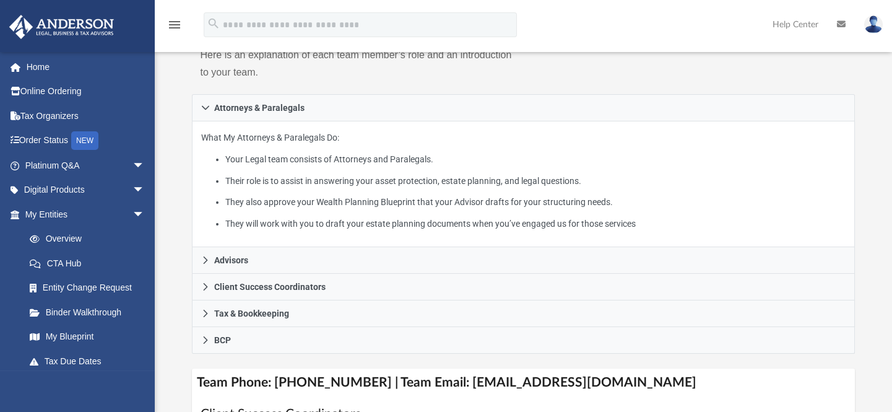
scroll to position [225, 0]
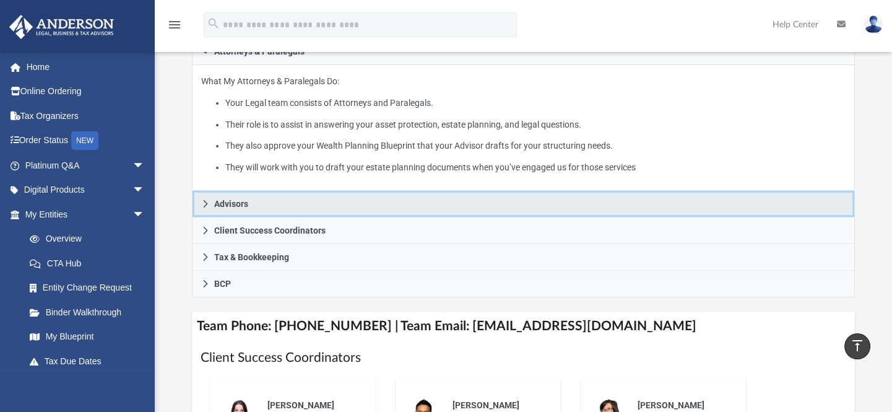
click at [243, 208] on span "Advisors" at bounding box center [231, 203] width 34 height 9
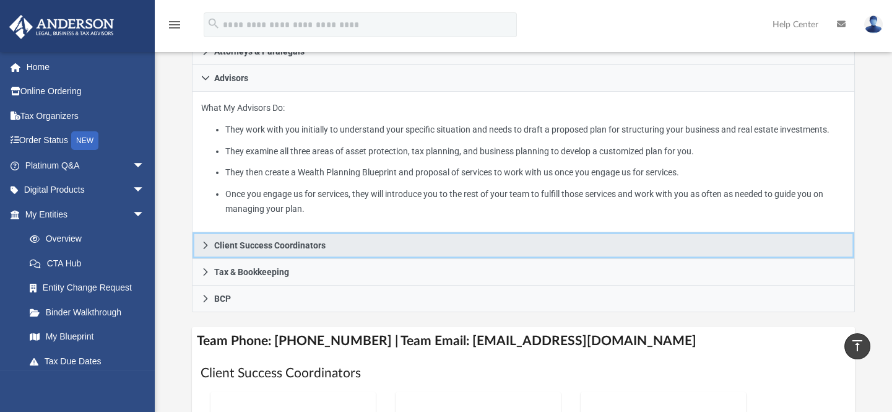
click at [279, 250] on span "Client Success Coordinators" at bounding box center [269, 245] width 111 height 9
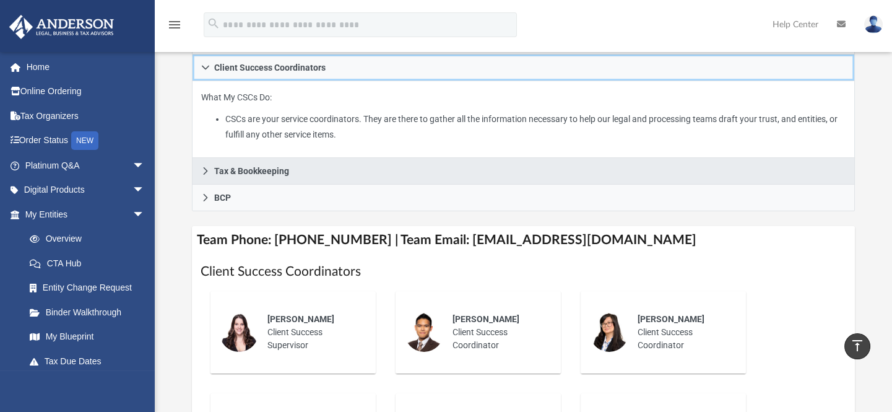
scroll to position [281, 0]
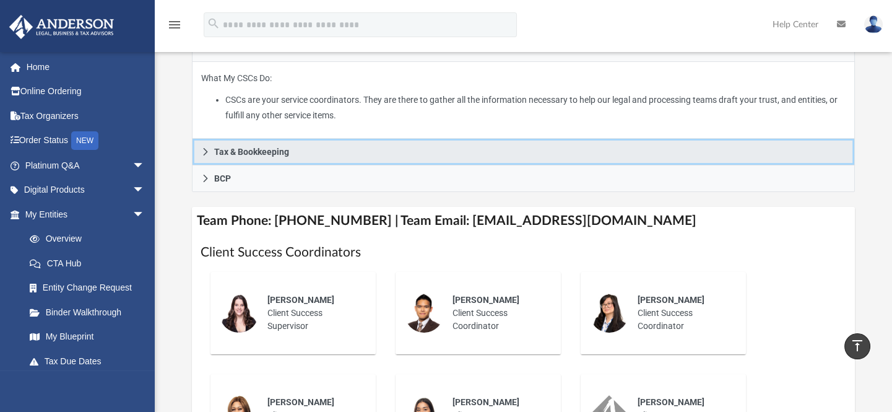
click at [299, 165] on link "Tax & Bookkeeping" at bounding box center [524, 152] width 664 height 27
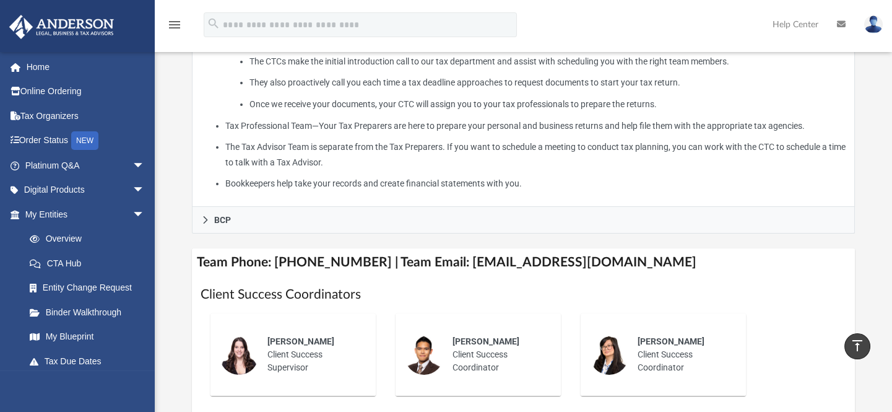
scroll to position [394, 0]
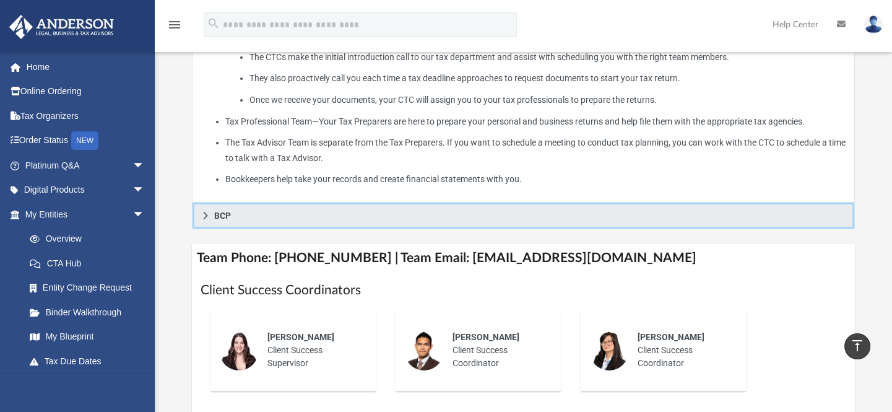
click at [247, 227] on link "BCP" at bounding box center [524, 216] width 664 height 27
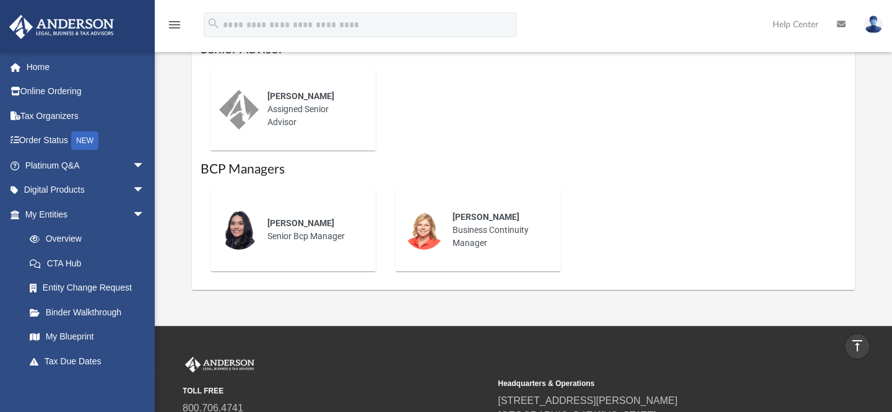
scroll to position [844, 0]
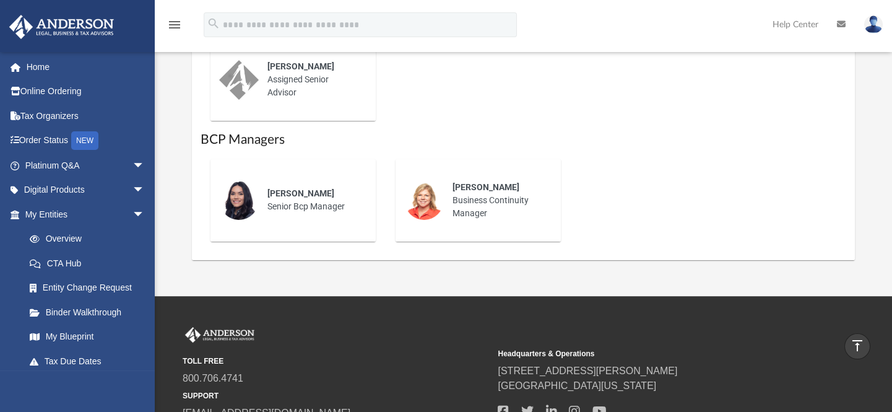
click at [287, 198] on span "Perla Galindo" at bounding box center [301, 193] width 67 height 10
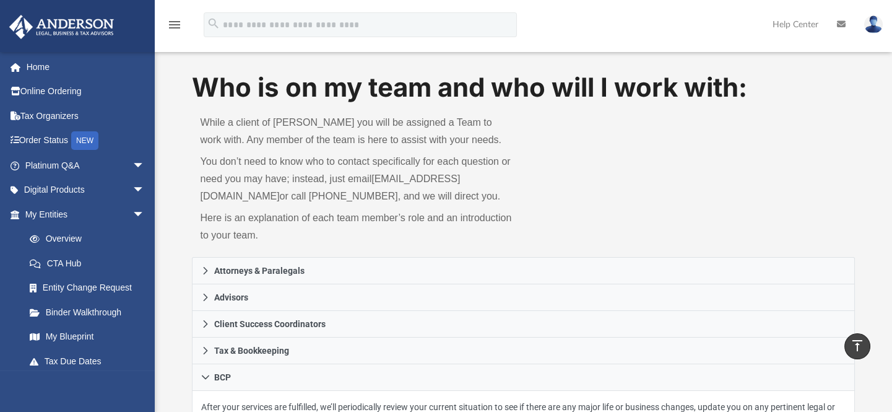
scroll to position [0, 0]
